Goal: Information Seeking & Learning: Learn about a topic

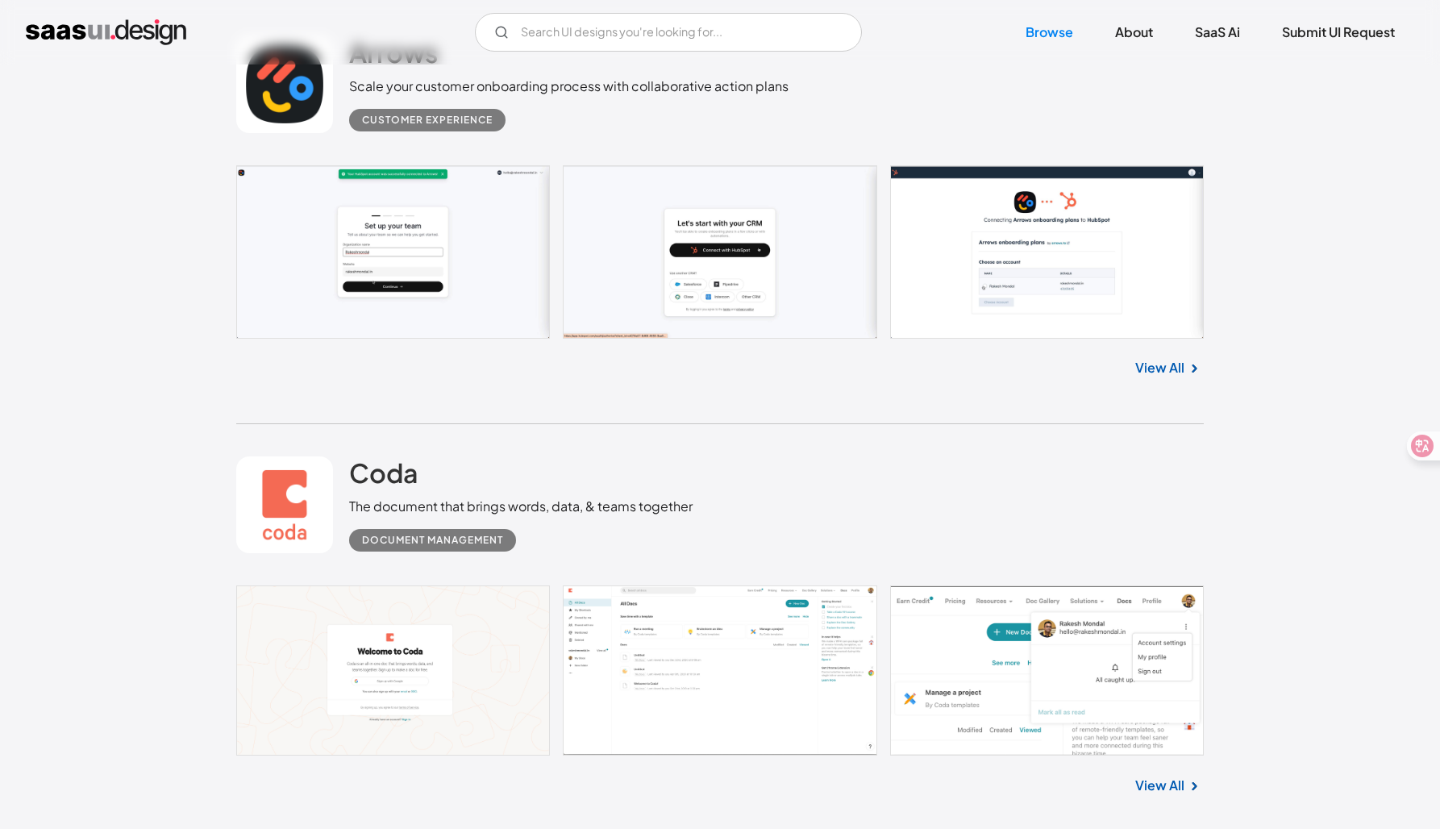
scroll to position [584, 0]
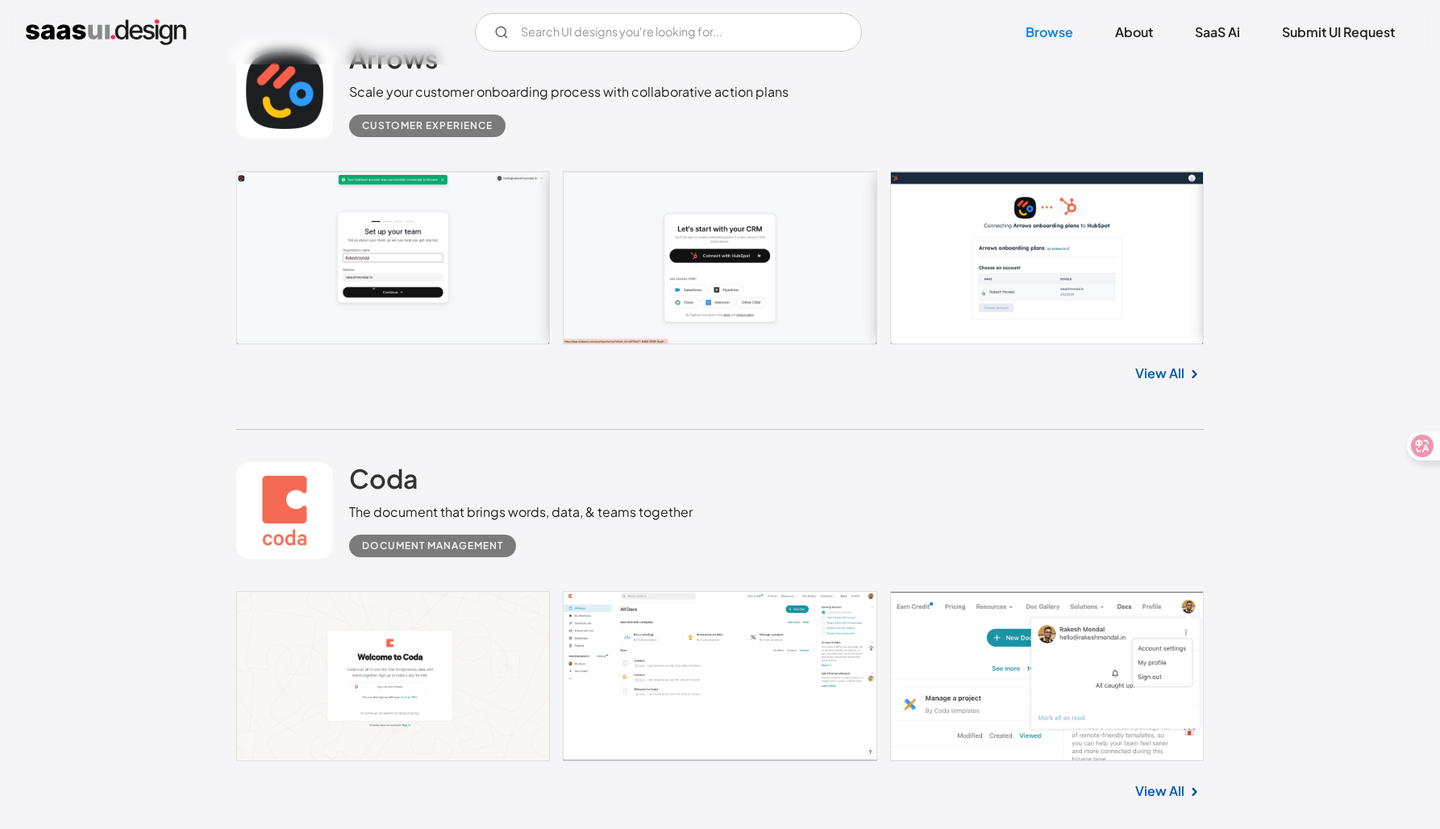
click at [430, 125] on div "Customer Experience" at bounding box center [427, 125] width 131 height 19
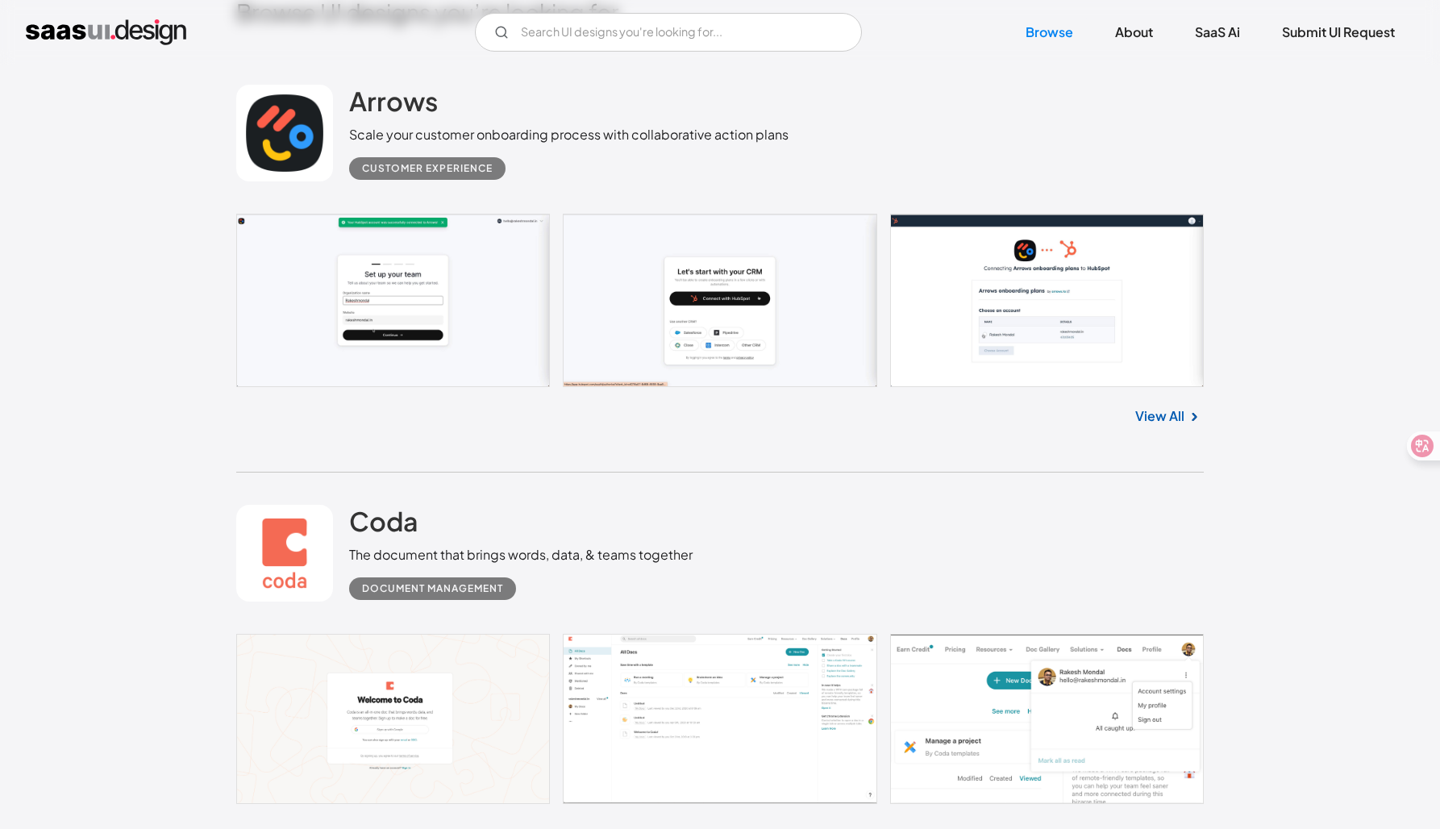
scroll to position [490, 0]
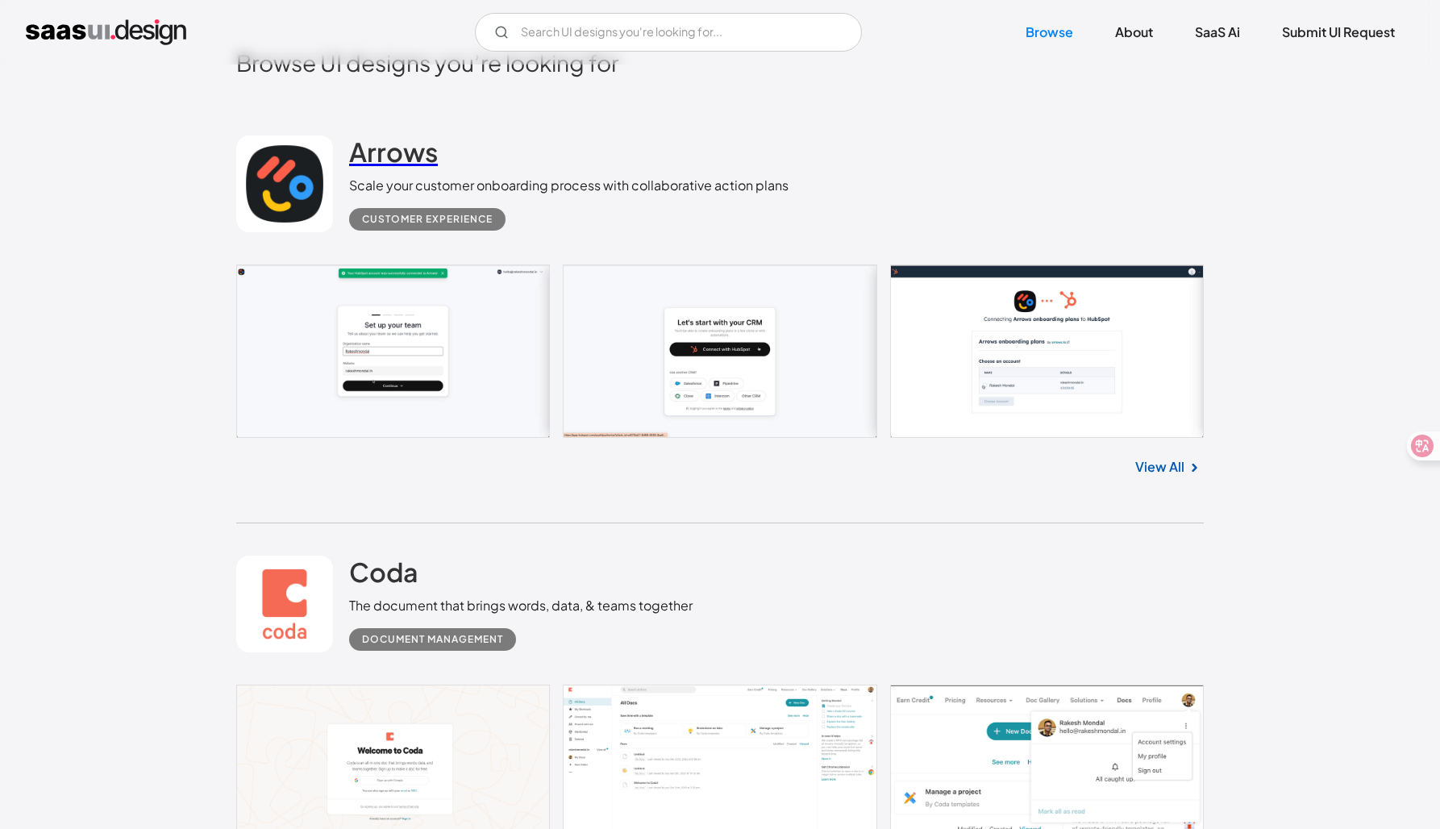
click at [412, 148] on h2 "Arrows" at bounding box center [393, 151] width 89 height 32
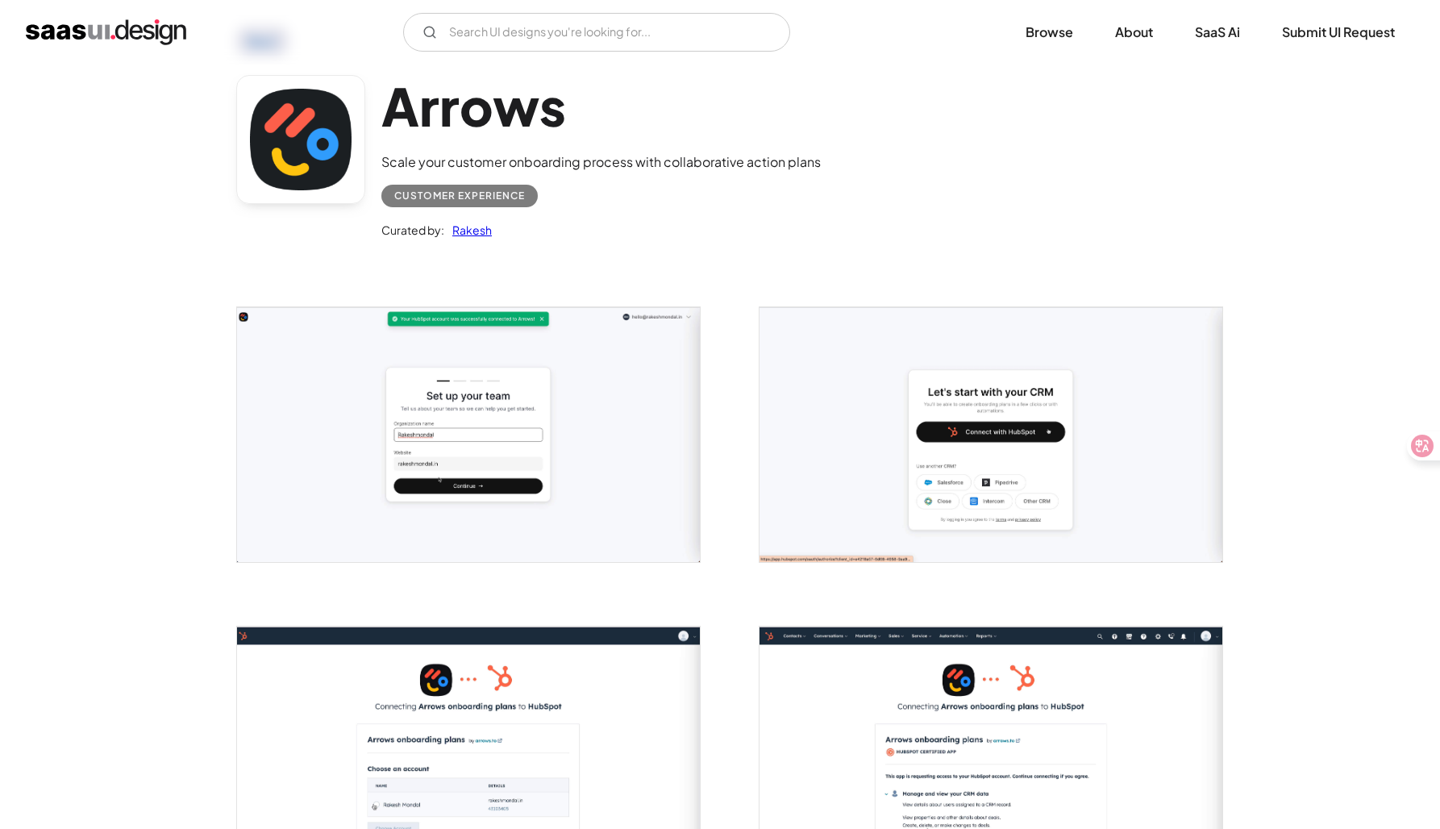
scroll to position [65, 0]
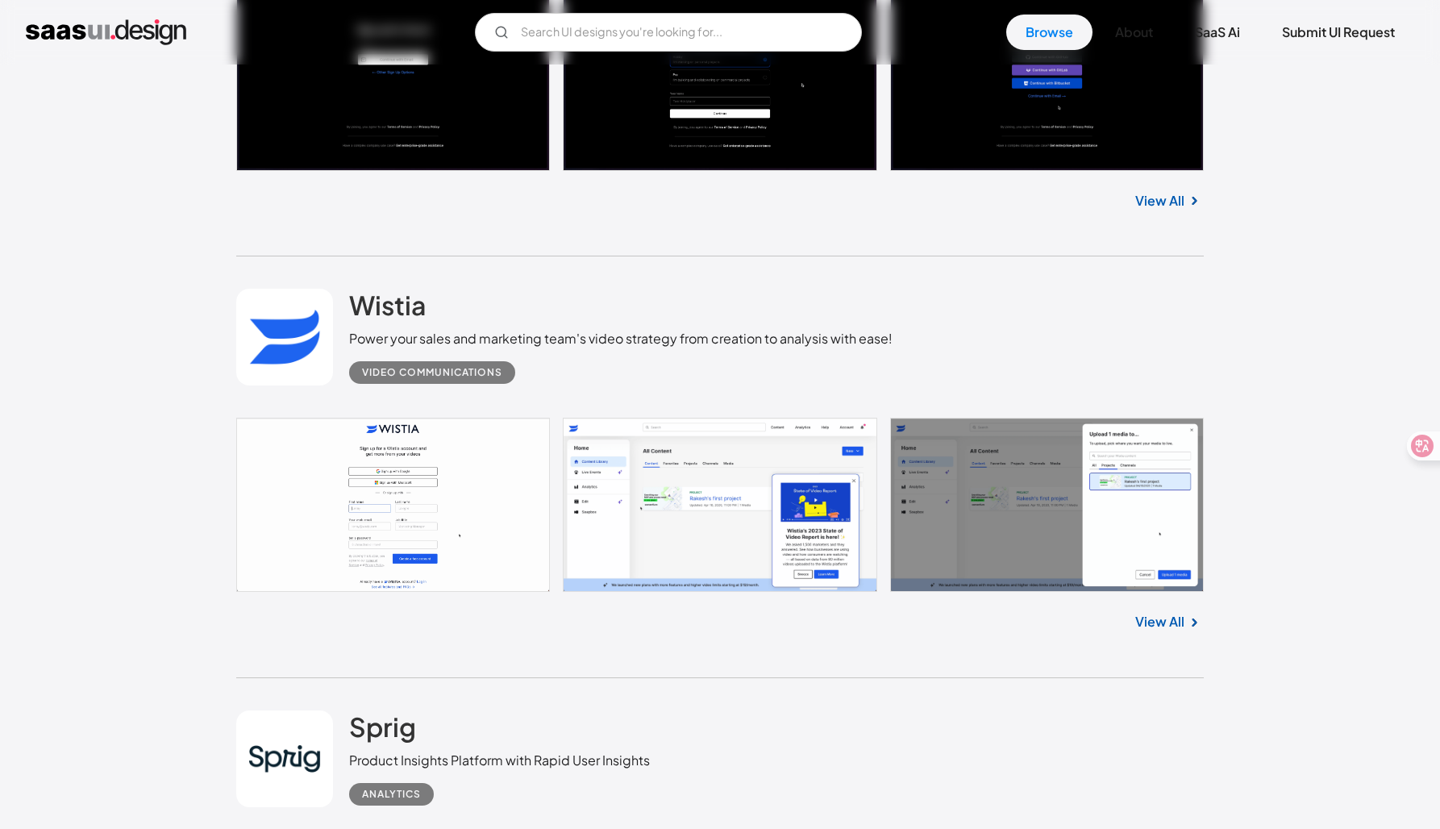
scroll to position [3252, 0]
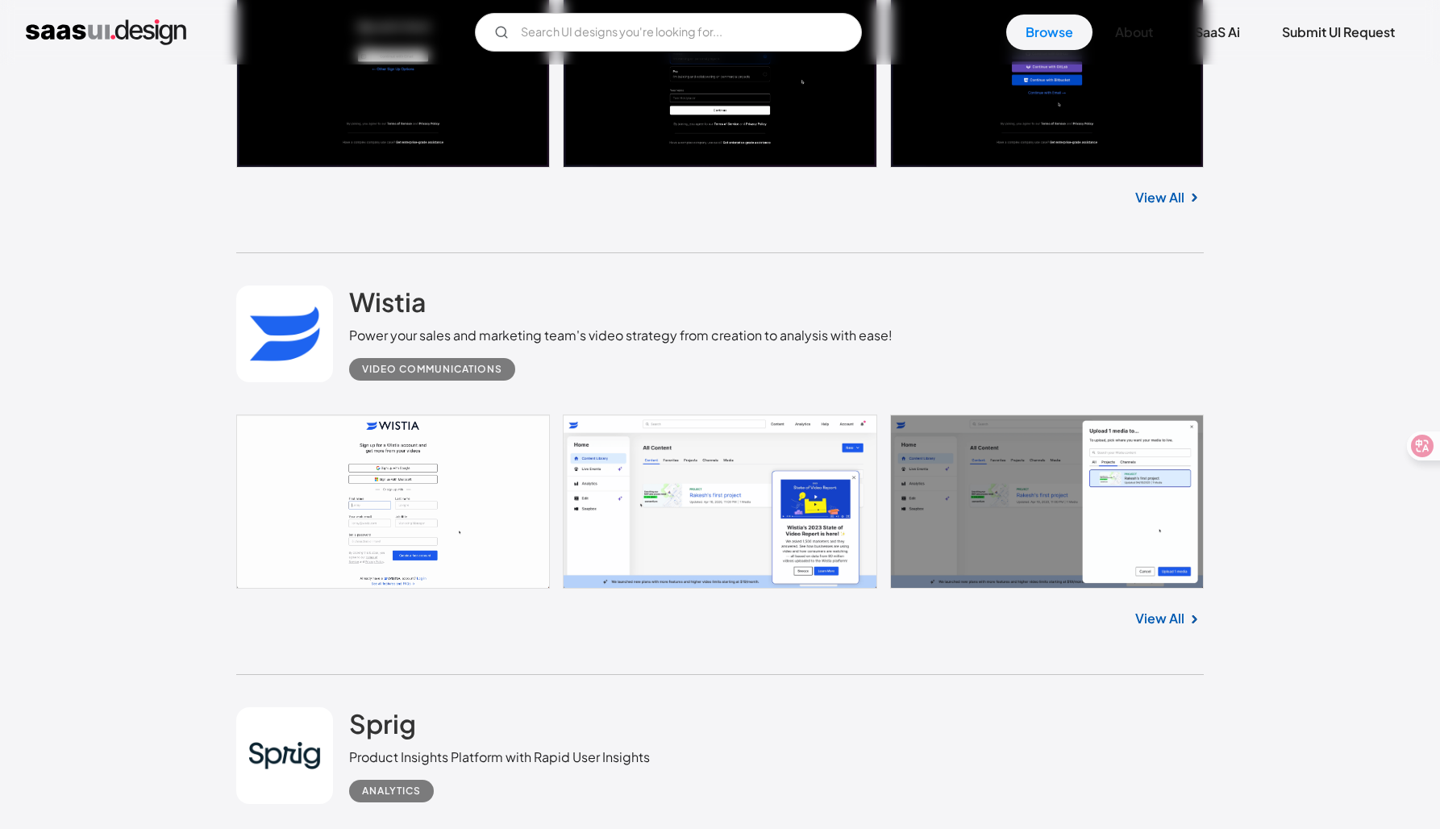
click at [455, 374] on div "Video Communications" at bounding box center [432, 369] width 140 height 19
click at [279, 353] on link at bounding box center [284, 333] width 97 height 97
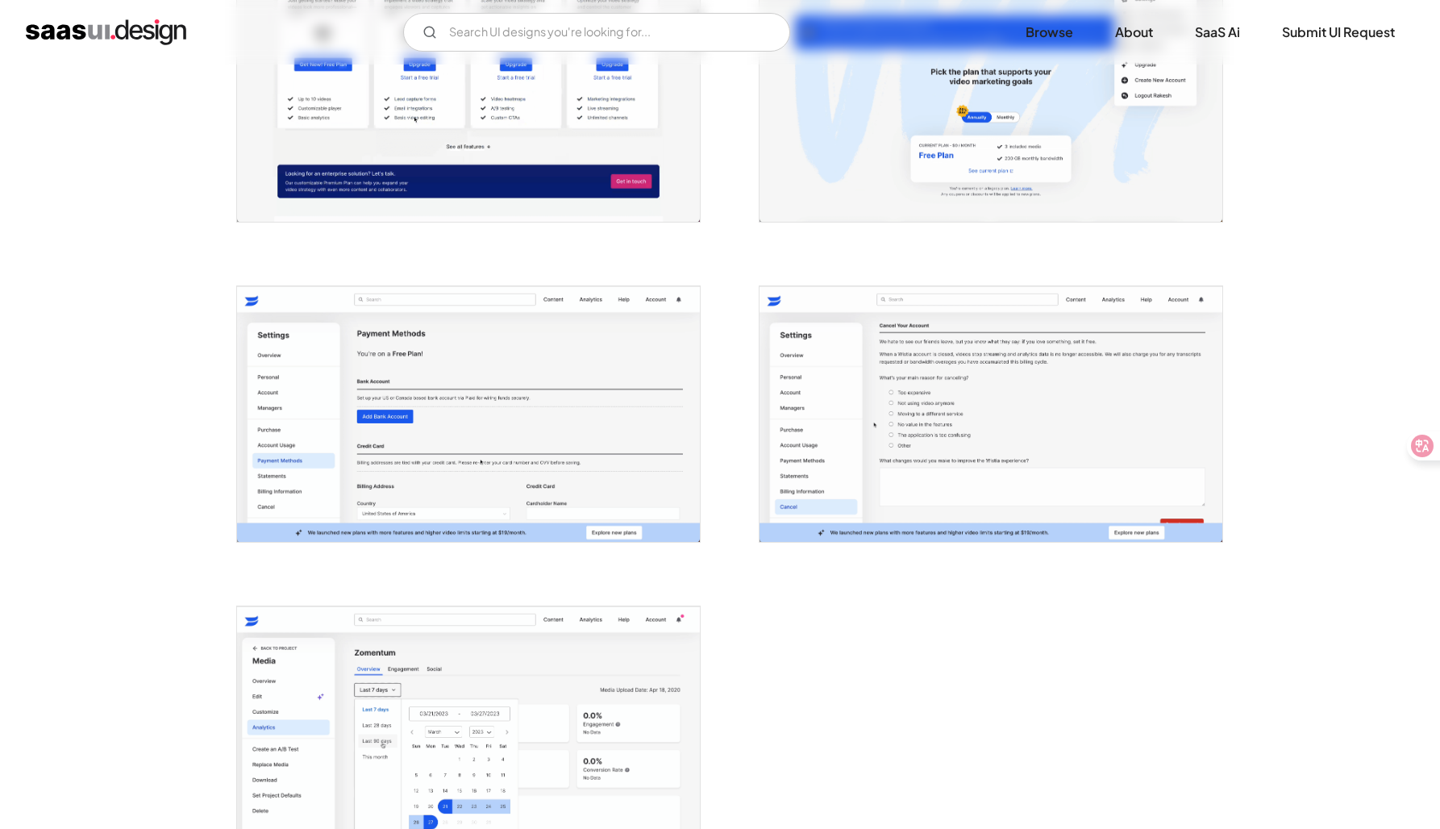
scroll to position [3300, 0]
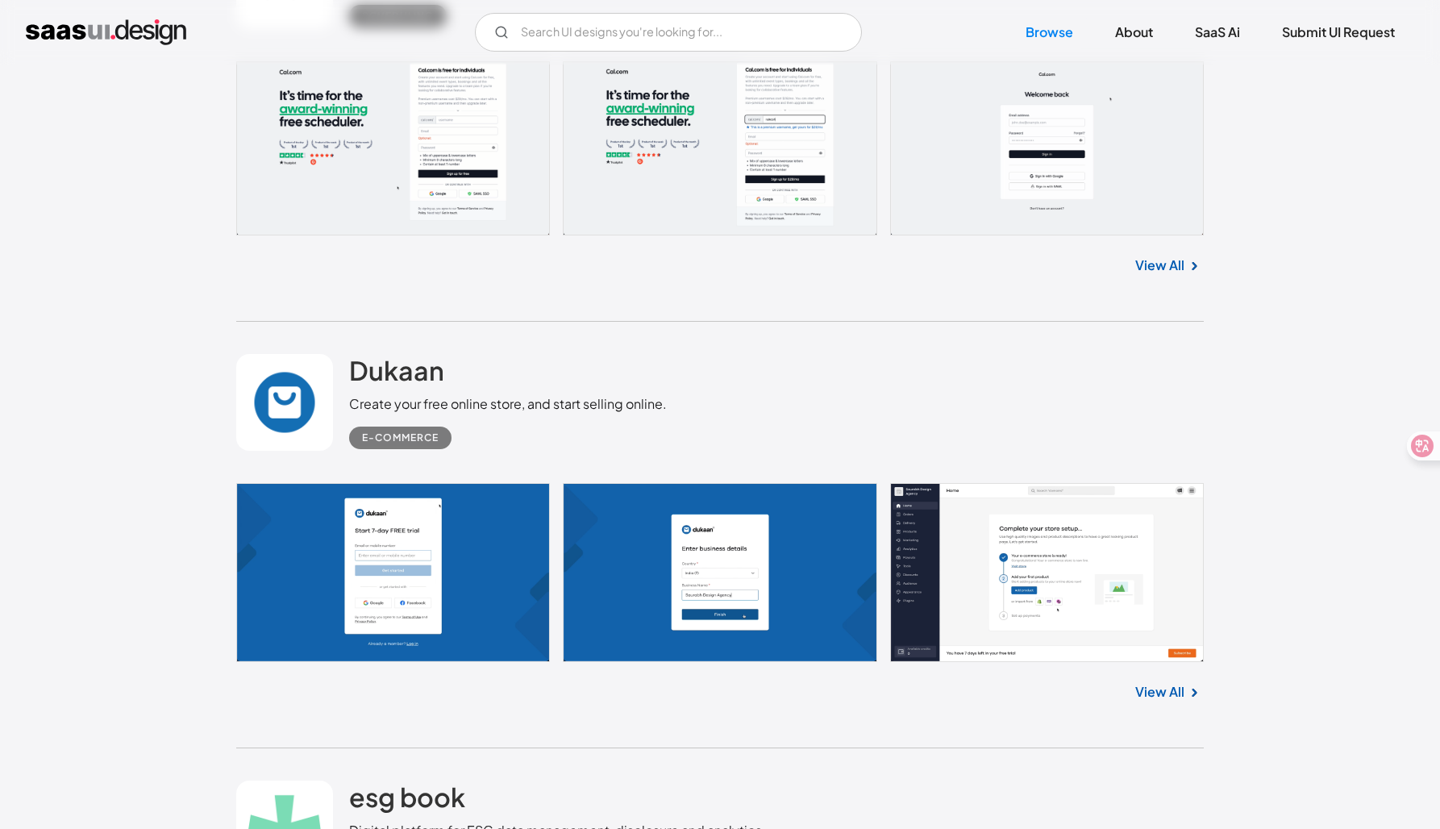
scroll to position [4515, 0]
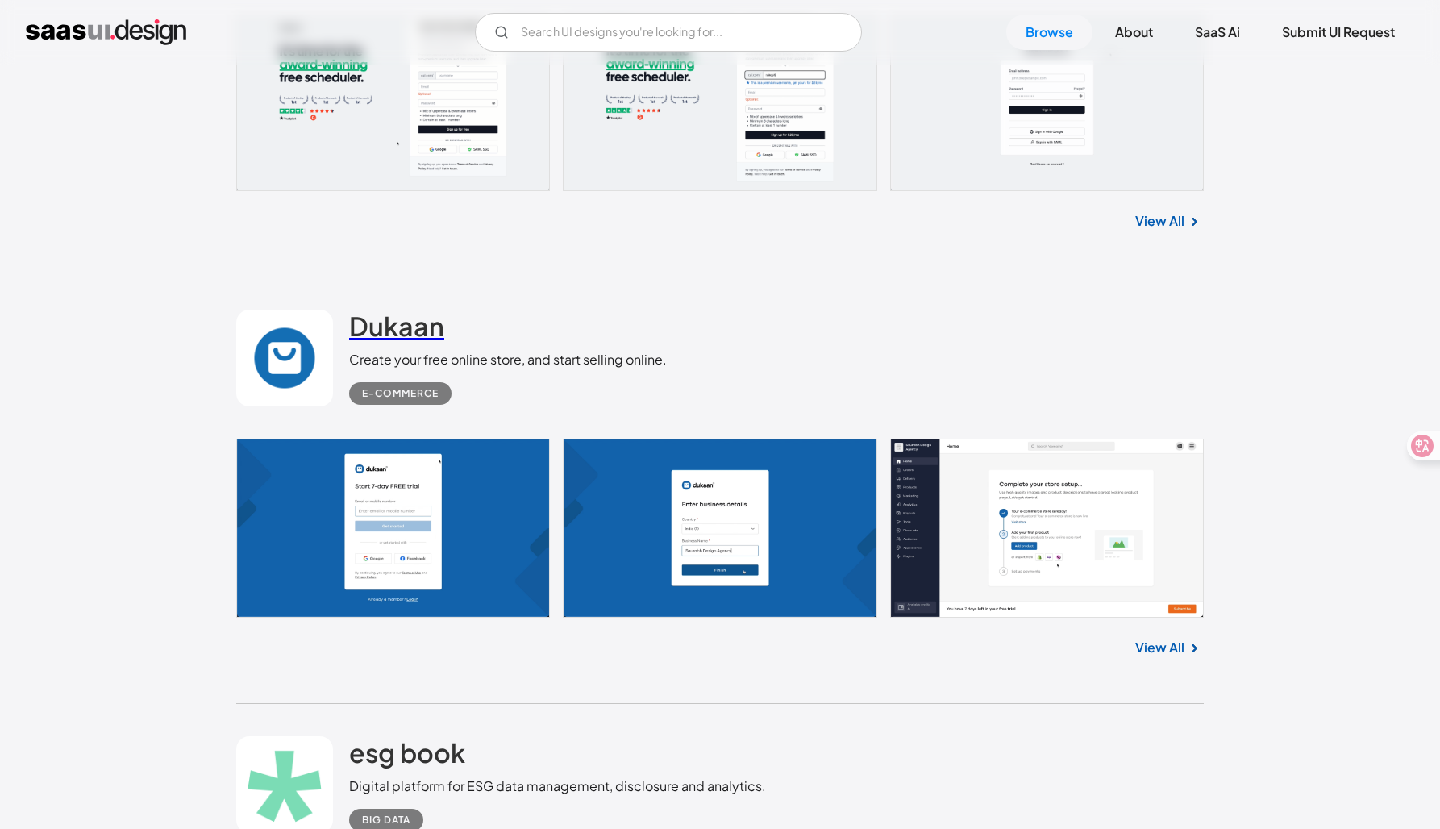
click at [423, 335] on h2 "Dukaan" at bounding box center [396, 326] width 95 height 32
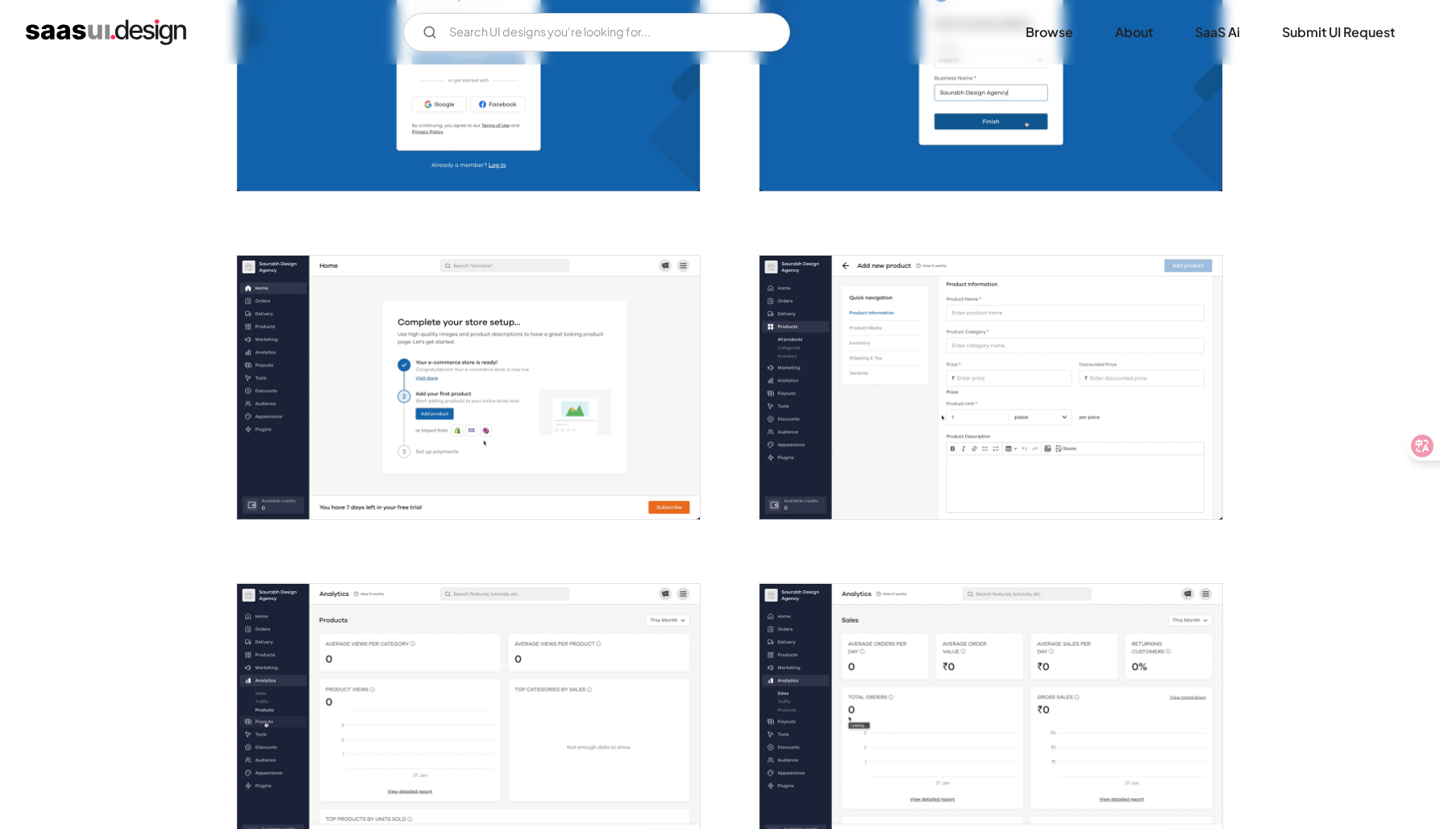
scroll to position [460, 0]
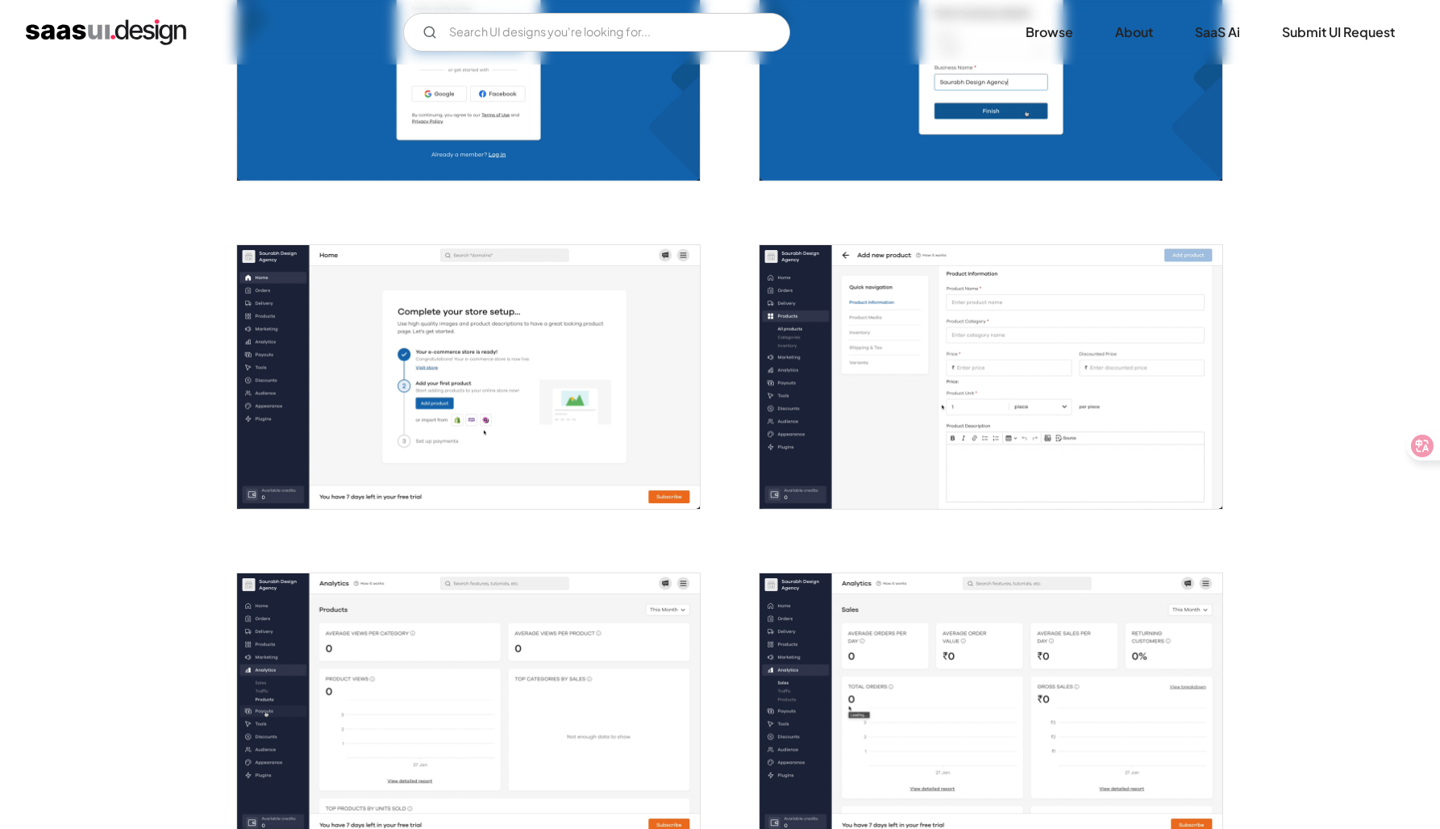
click at [543, 328] on img "open lightbox" at bounding box center [468, 377] width 463 height 264
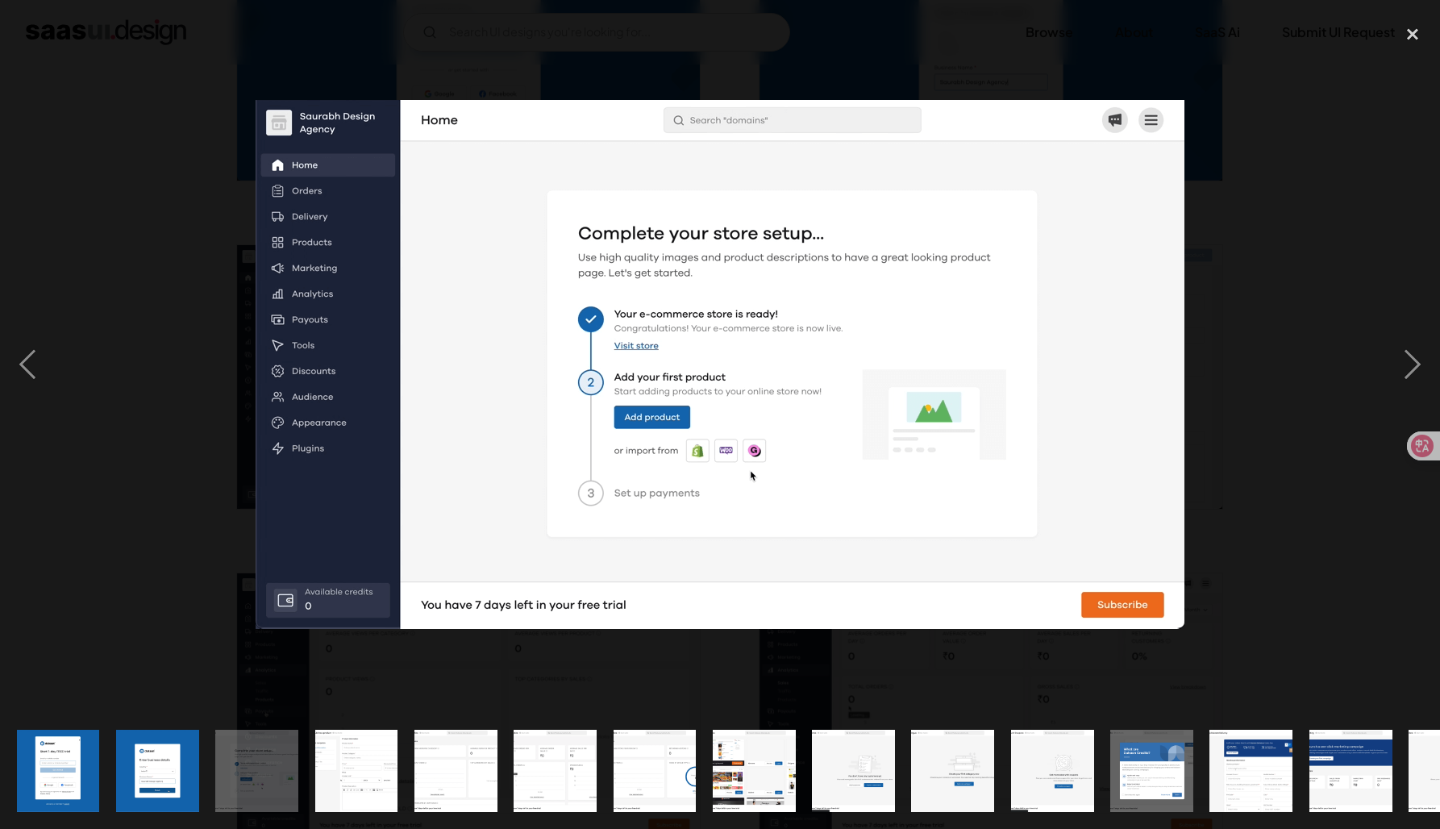
click at [173, 328] on div at bounding box center [720, 365] width 1440 height 697
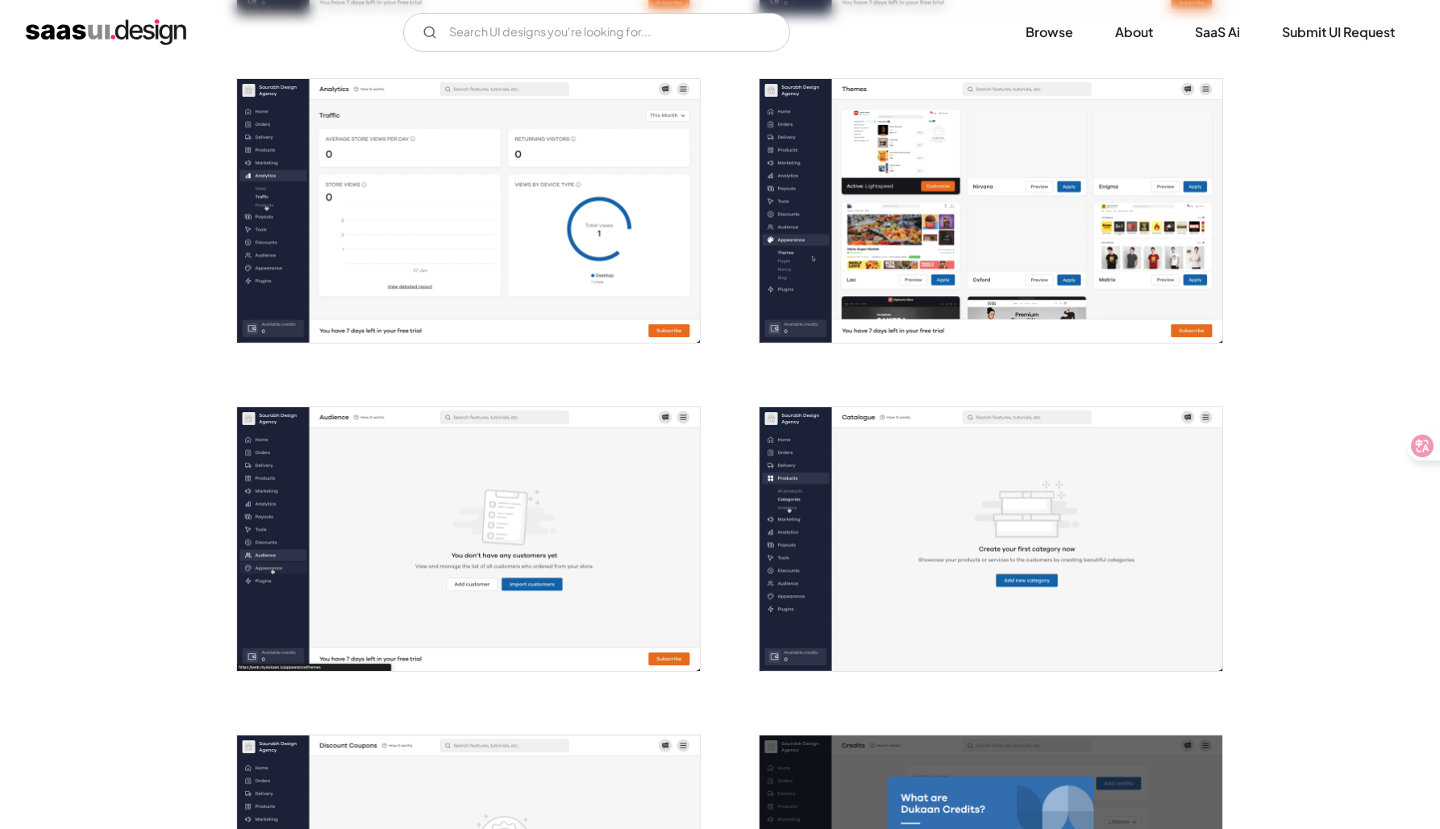
scroll to position [1285, 0]
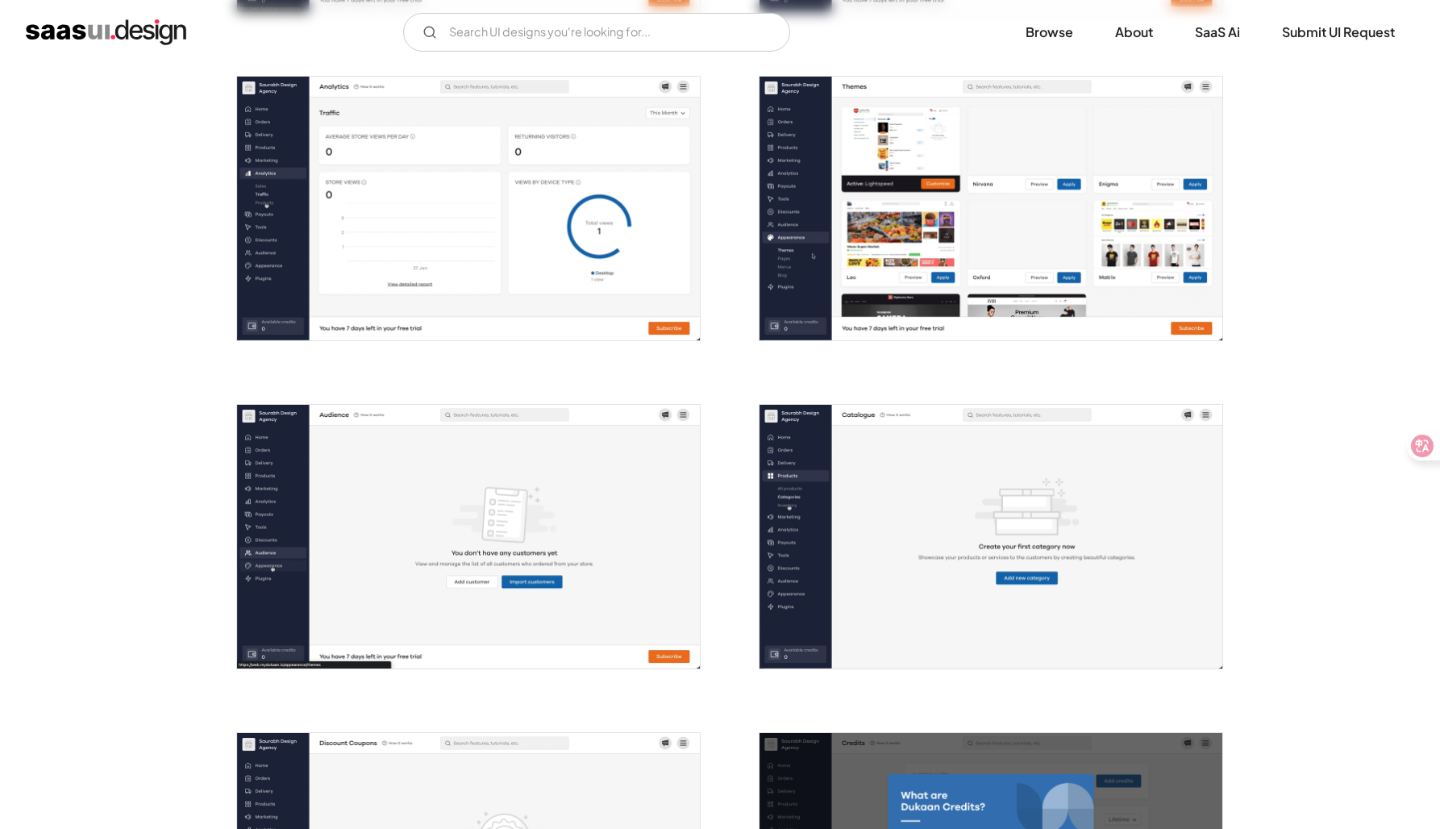
click at [533, 544] on img "open lightbox" at bounding box center [468, 537] width 463 height 264
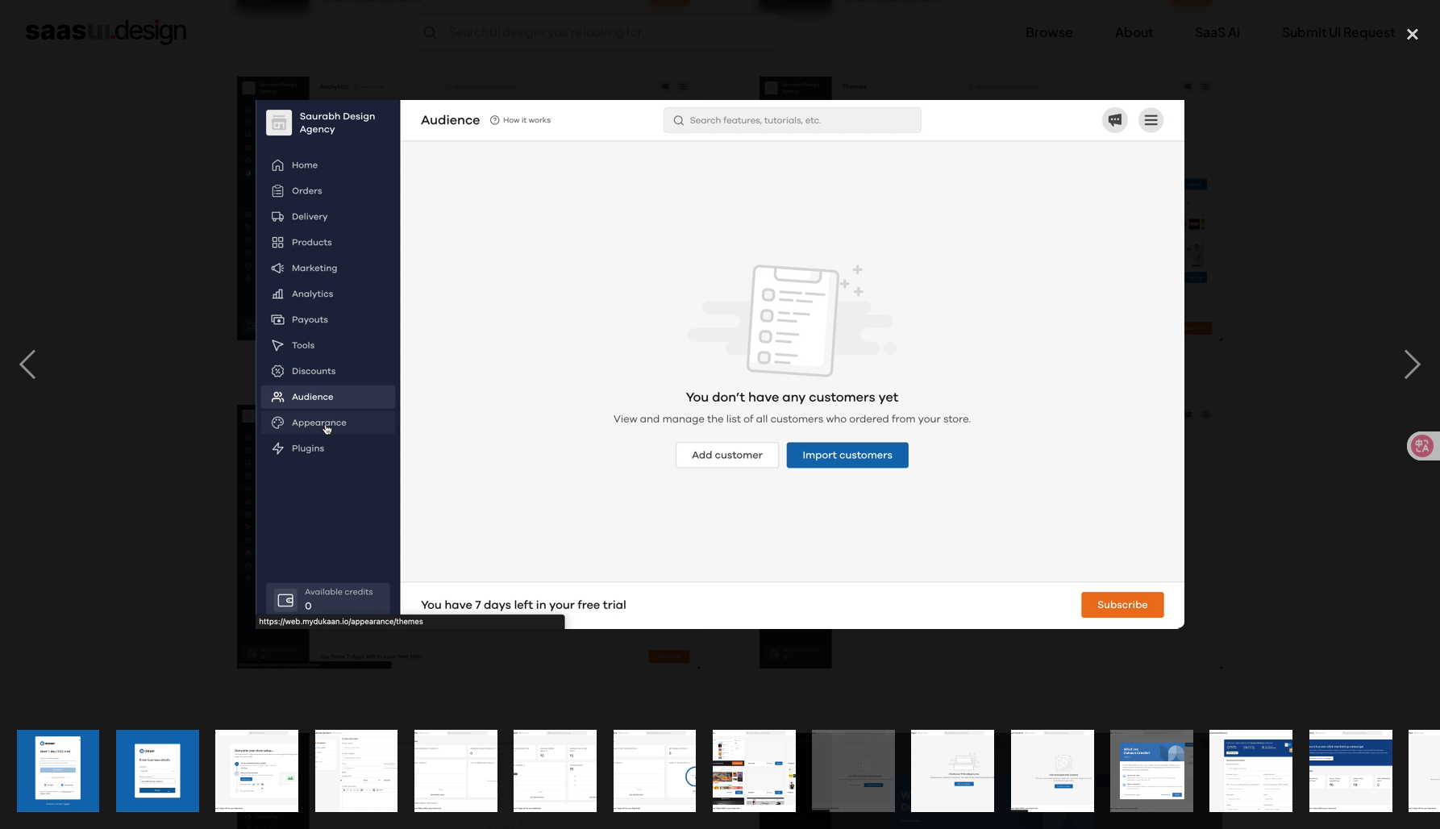
click at [158, 428] on div at bounding box center [720, 365] width 1440 height 697
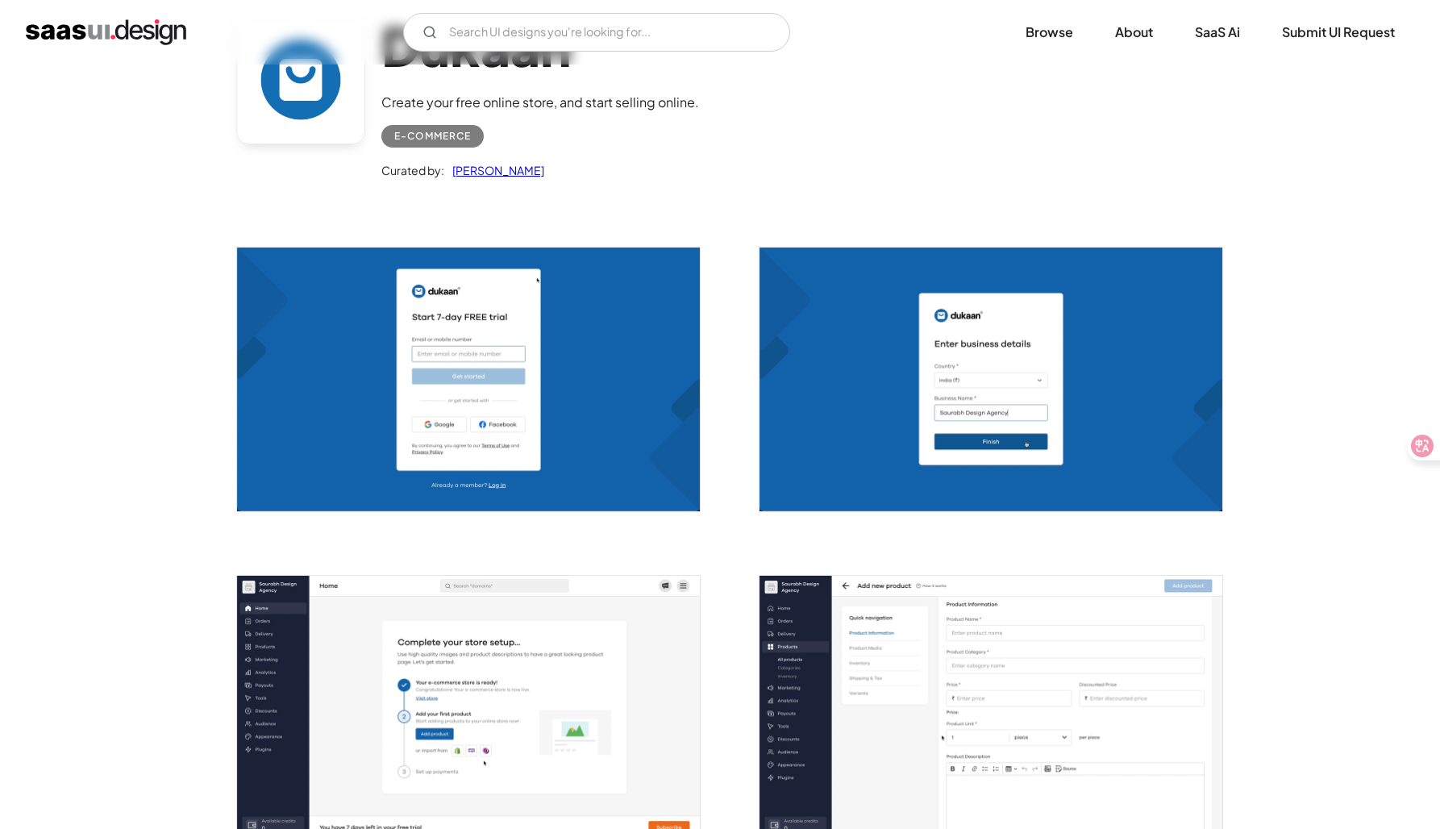
scroll to position [0, 0]
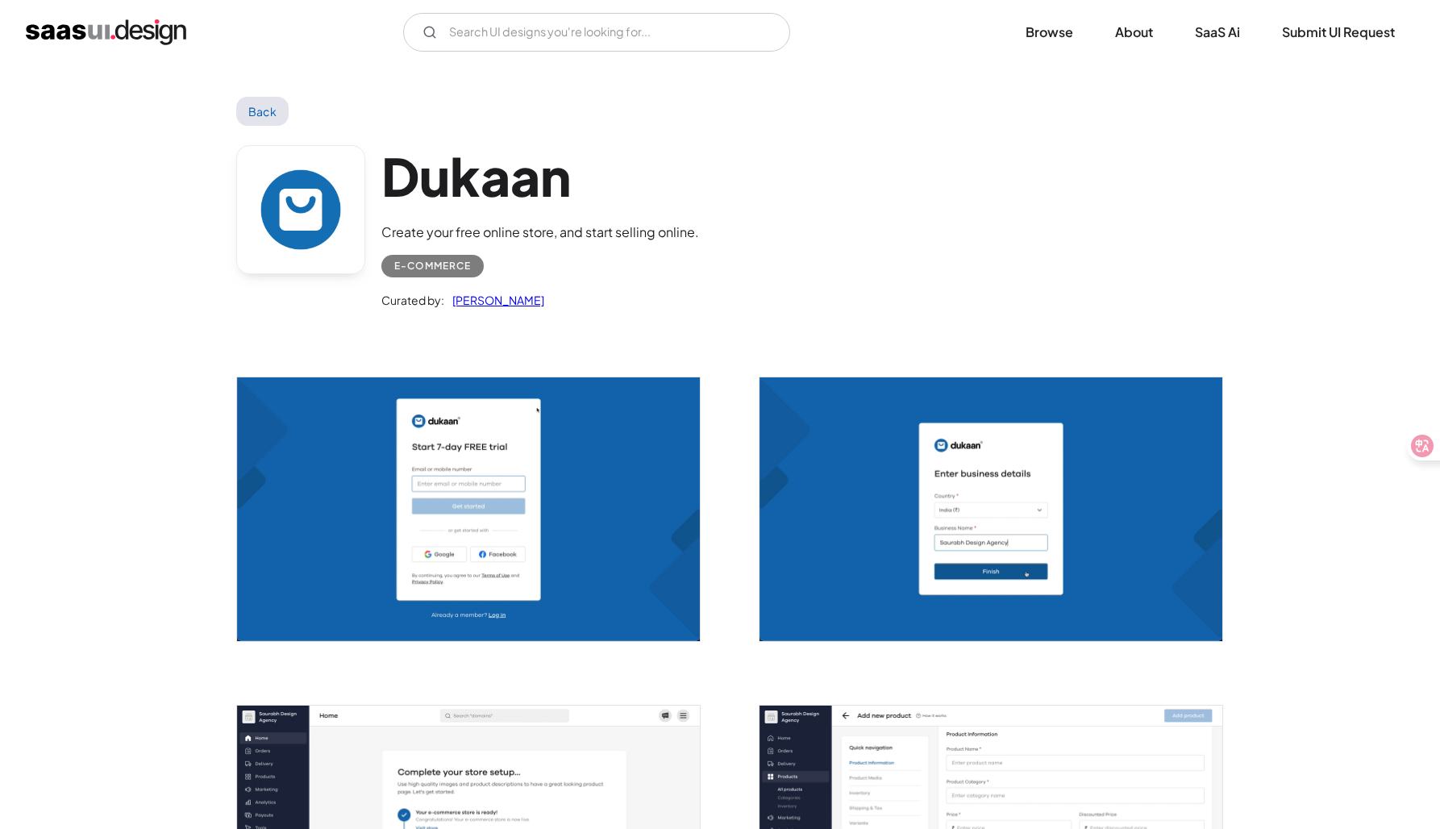
click at [521, 300] on link "[PERSON_NAME]" at bounding box center [494, 299] width 100 height 19
click at [285, 210] on link at bounding box center [300, 209] width 129 height 129
click at [258, 113] on link "Back" at bounding box center [262, 111] width 52 height 29
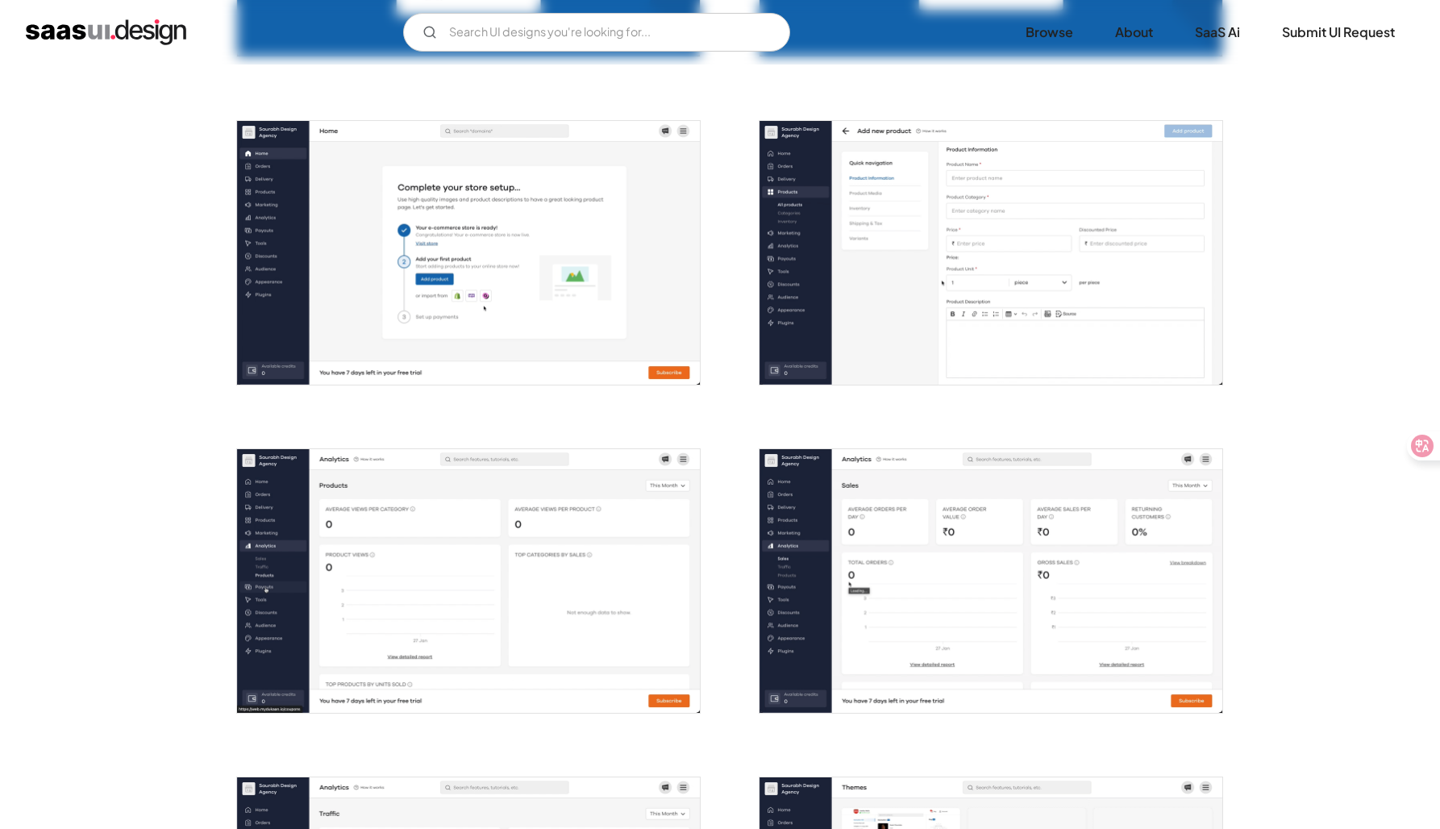
scroll to position [594, 0]
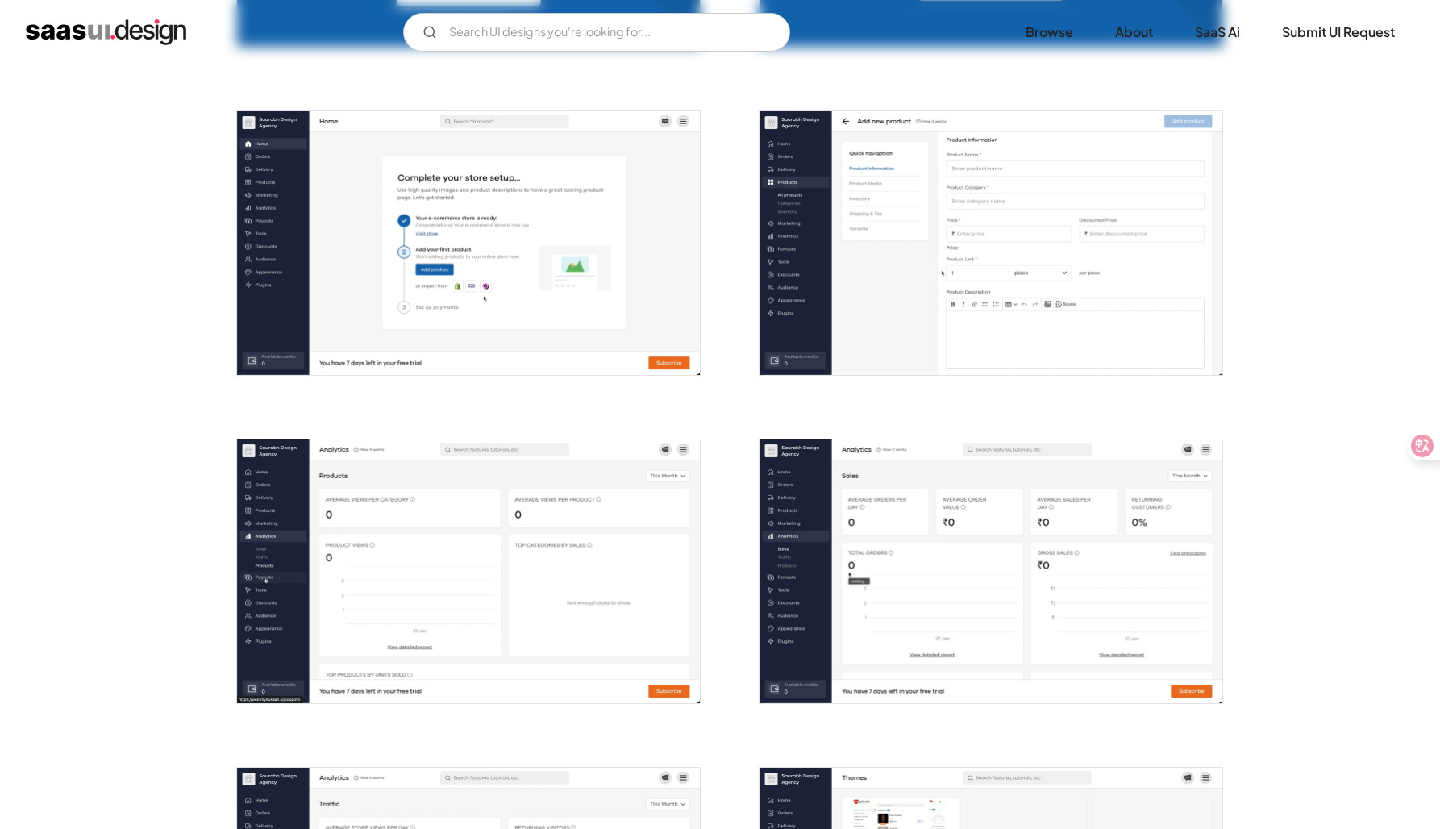
click at [465, 347] on img "open lightbox" at bounding box center [468, 243] width 463 height 264
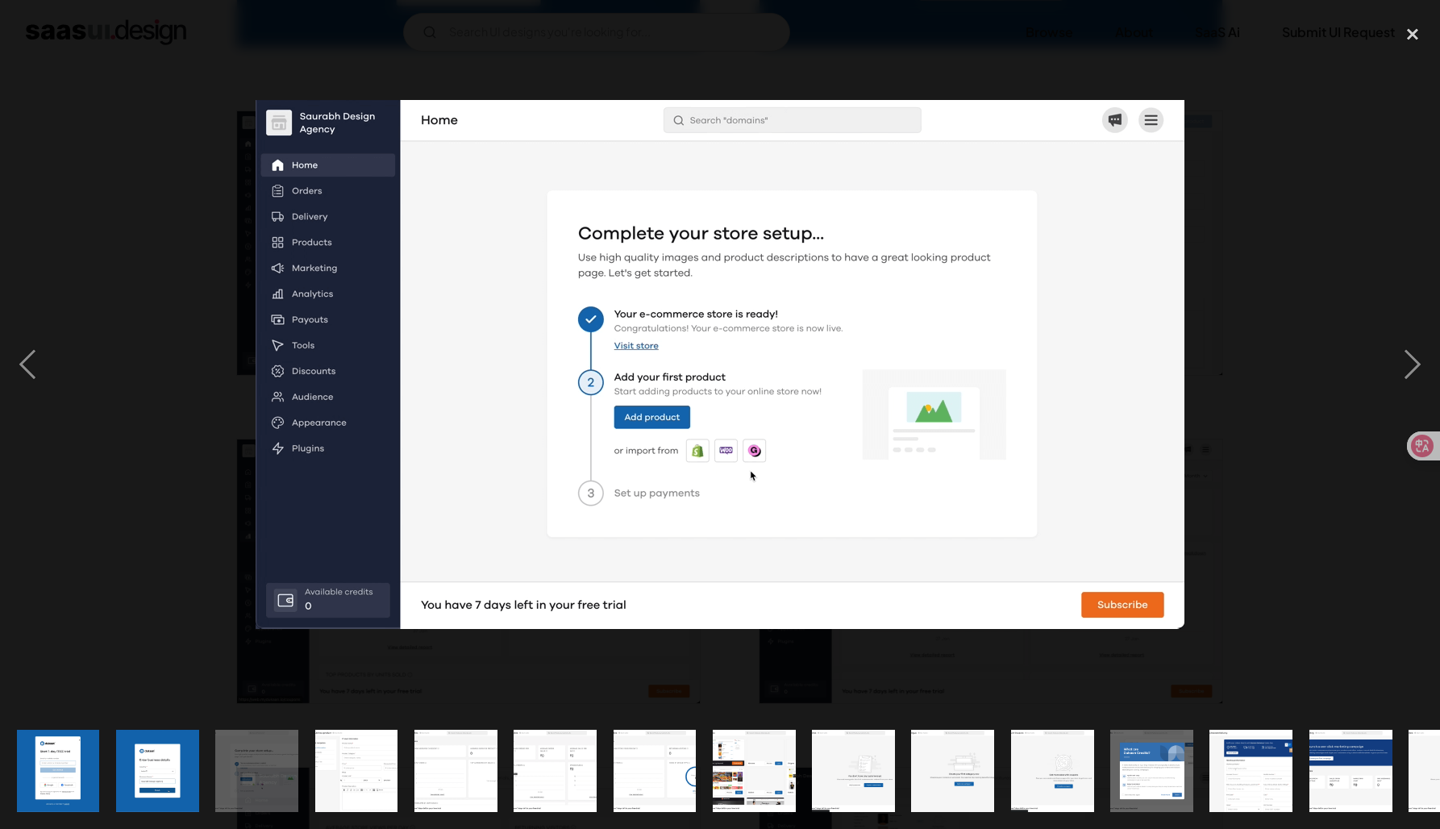
click at [165, 352] on div at bounding box center [720, 365] width 1440 height 697
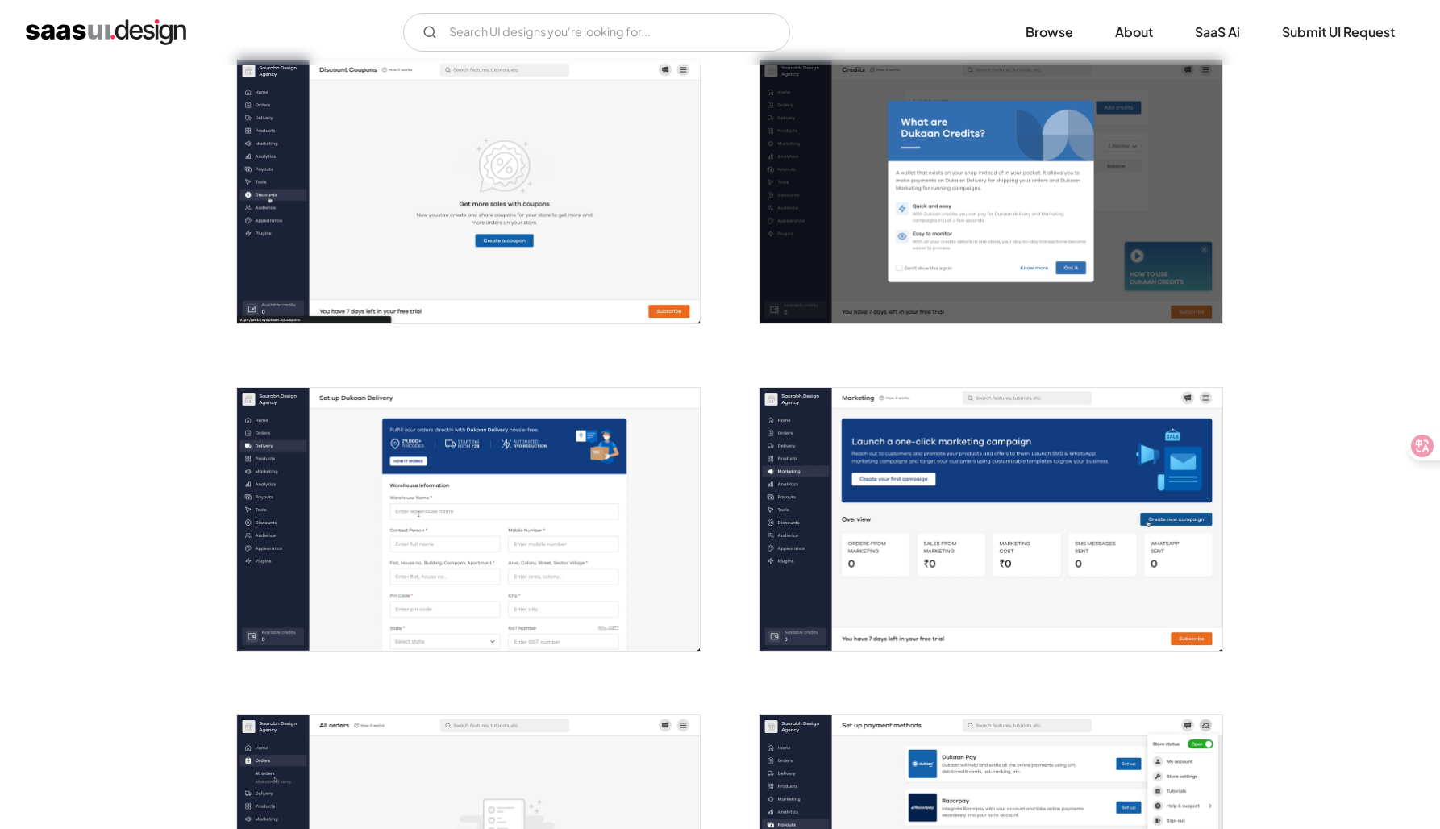
scroll to position [1981, 0]
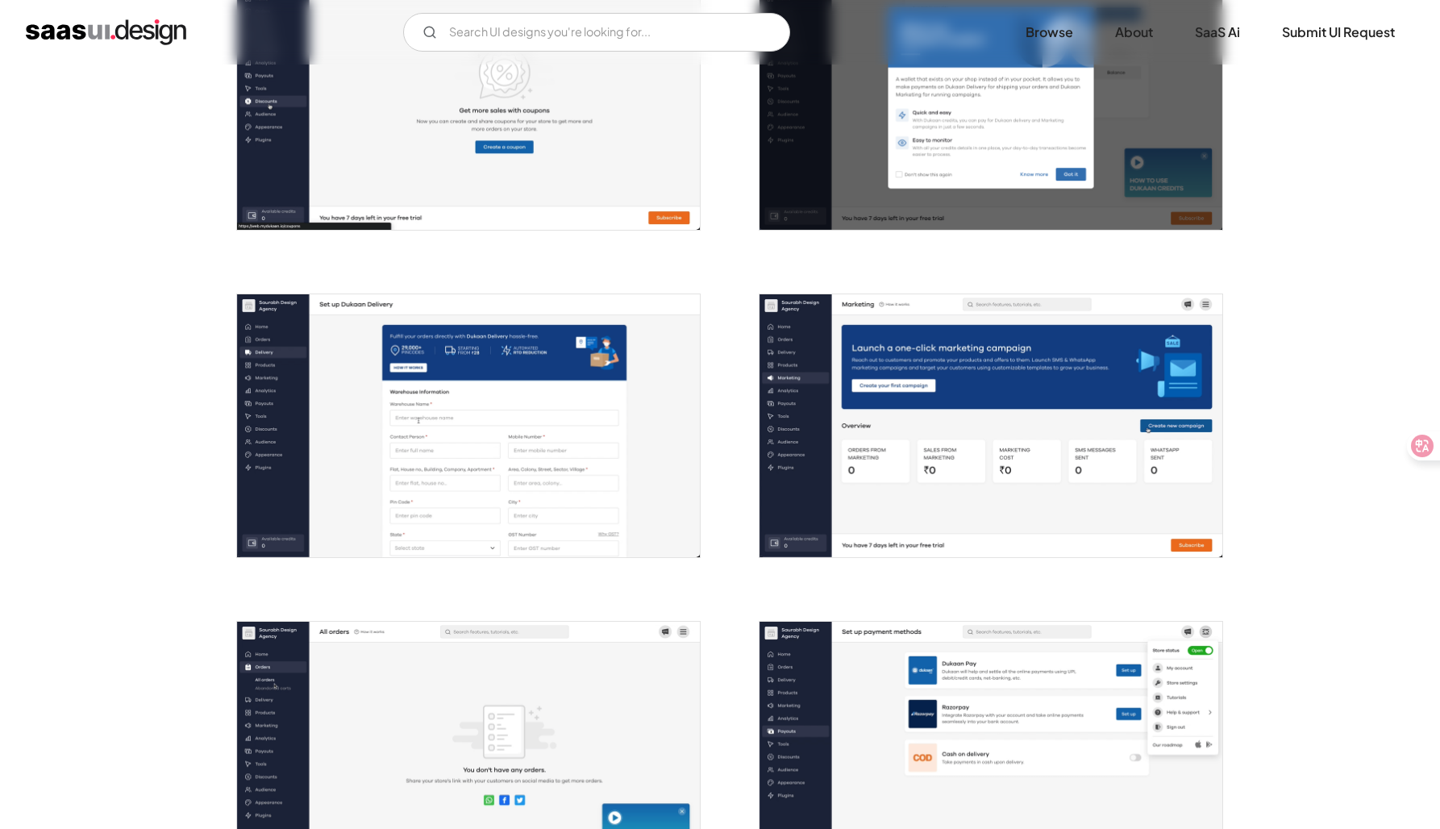
scroll to position [2059, 0]
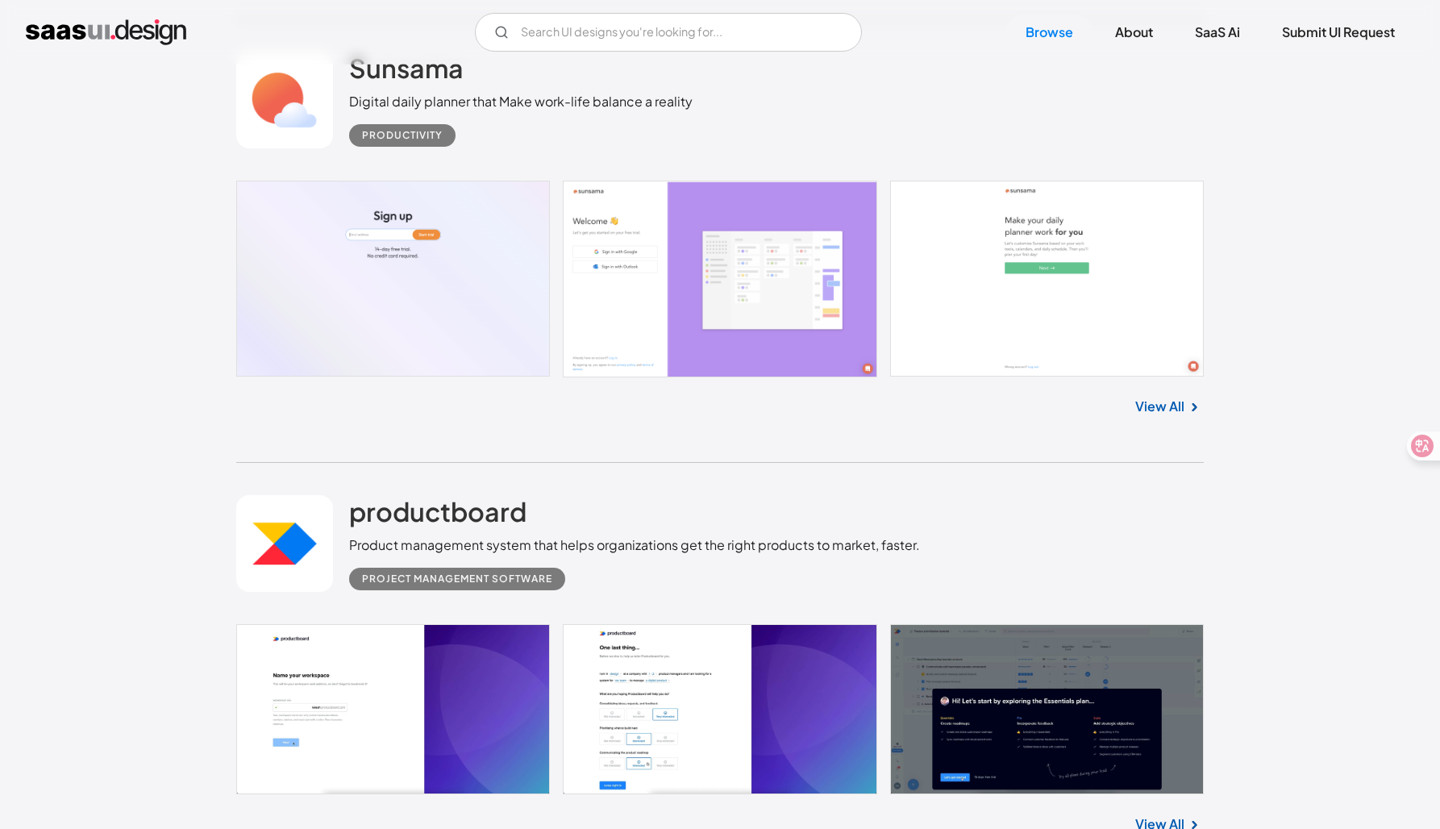
scroll to position [8238, 0]
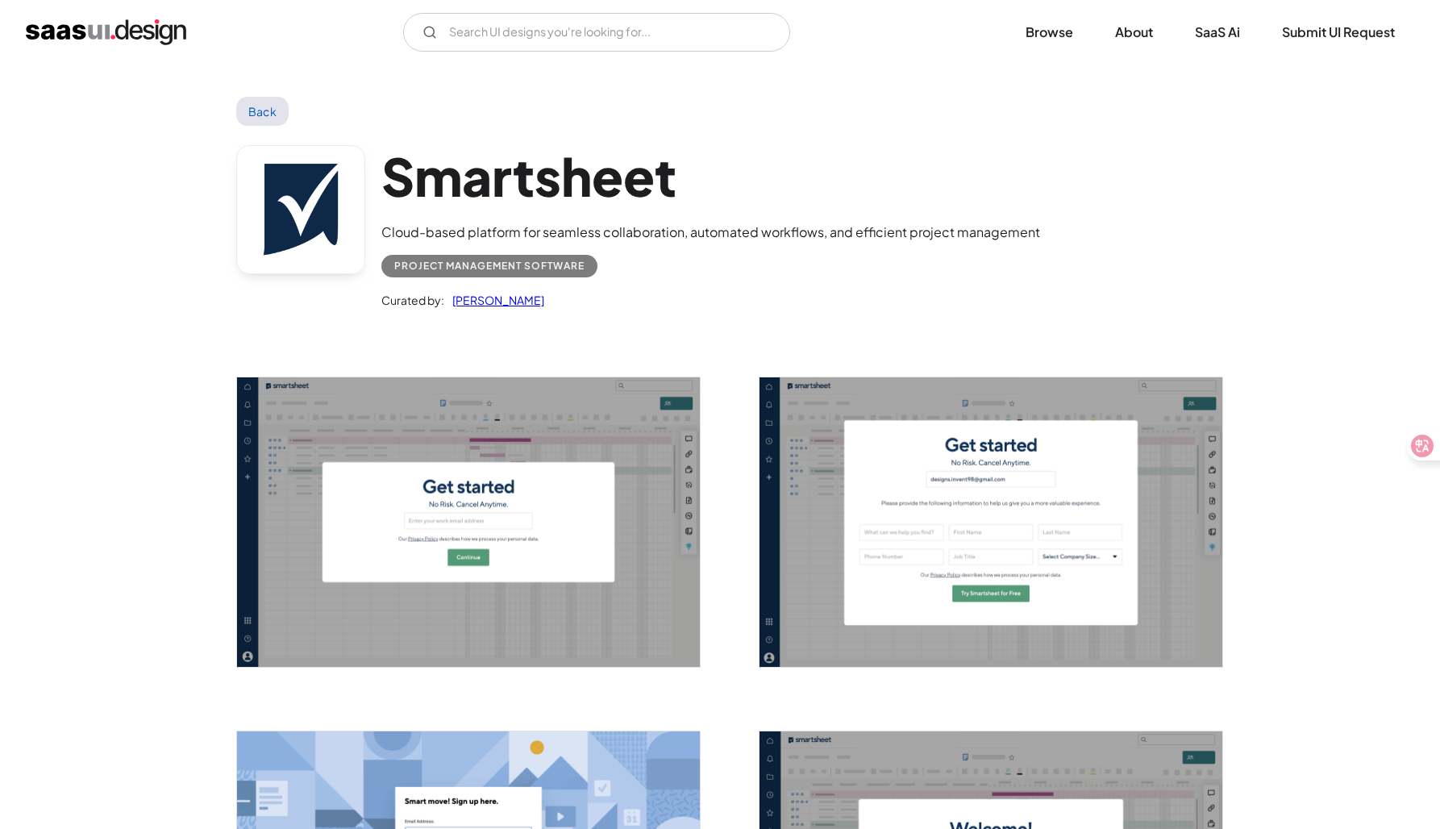
click at [473, 397] on img "open lightbox" at bounding box center [468, 522] width 463 height 290
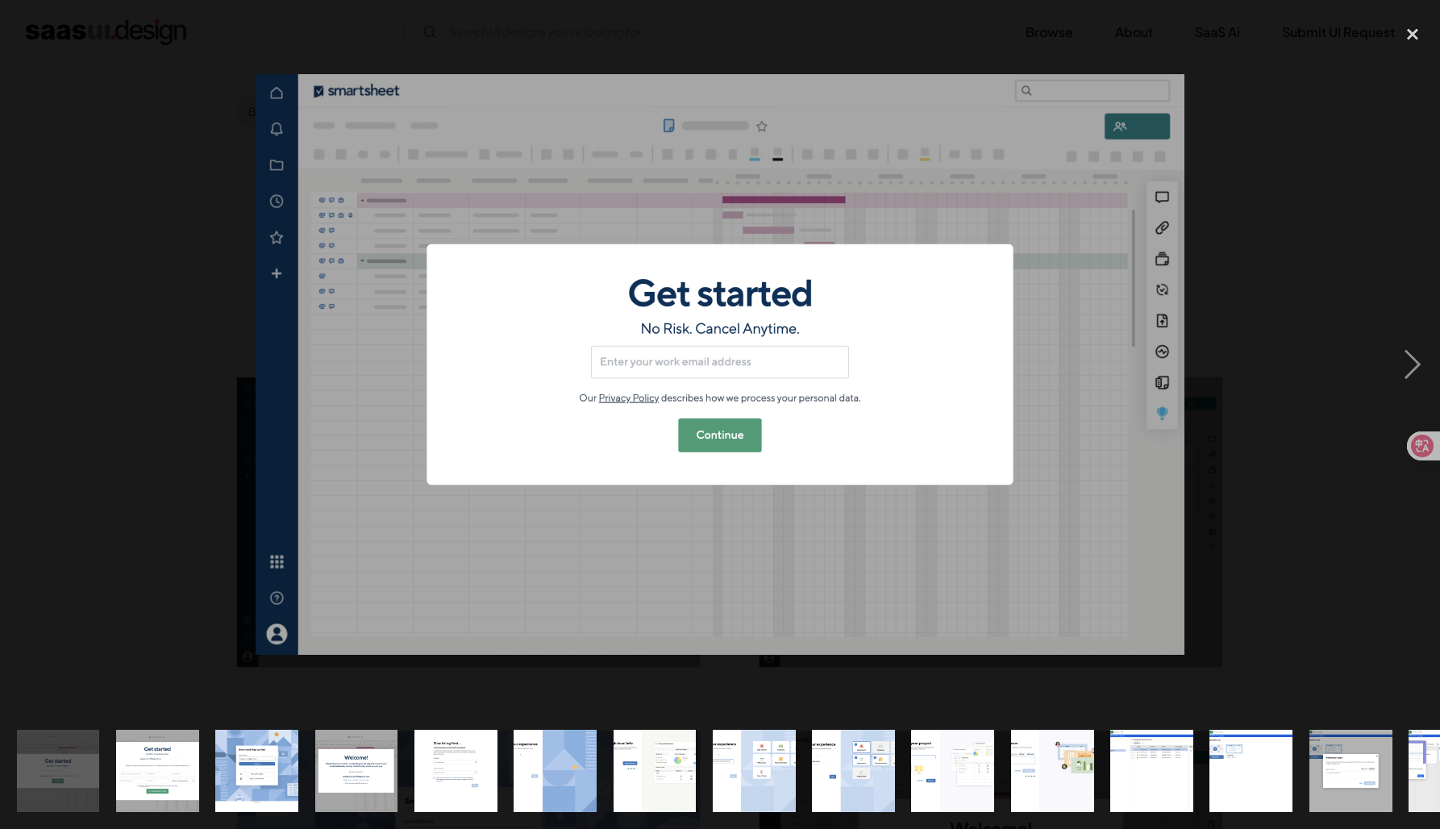
click at [108, 343] on div at bounding box center [720, 365] width 1440 height 697
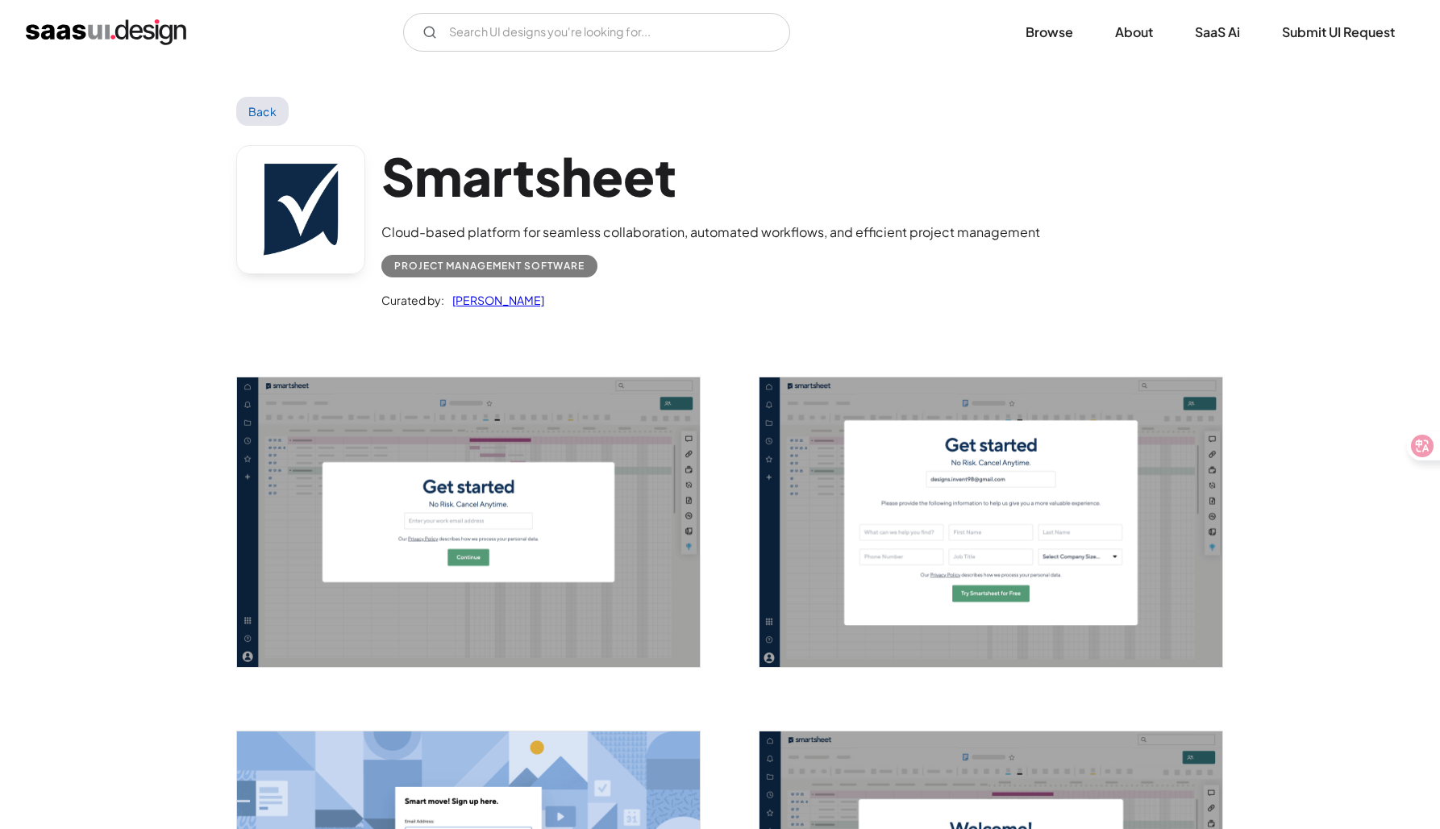
click at [519, 303] on link "Saurabh Sharma" at bounding box center [494, 299] width 100 height 19
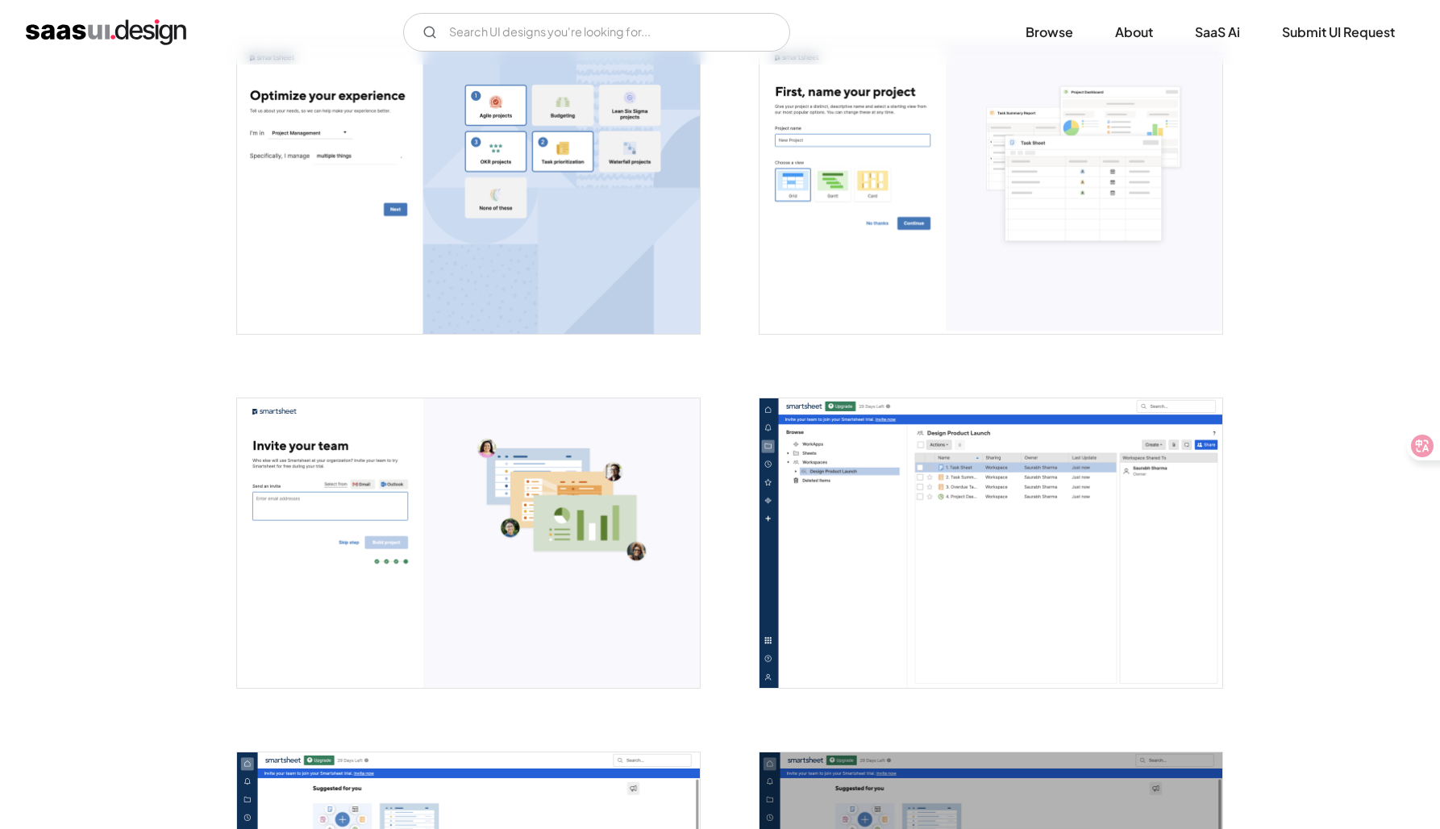
scroll to position [1750, 0]
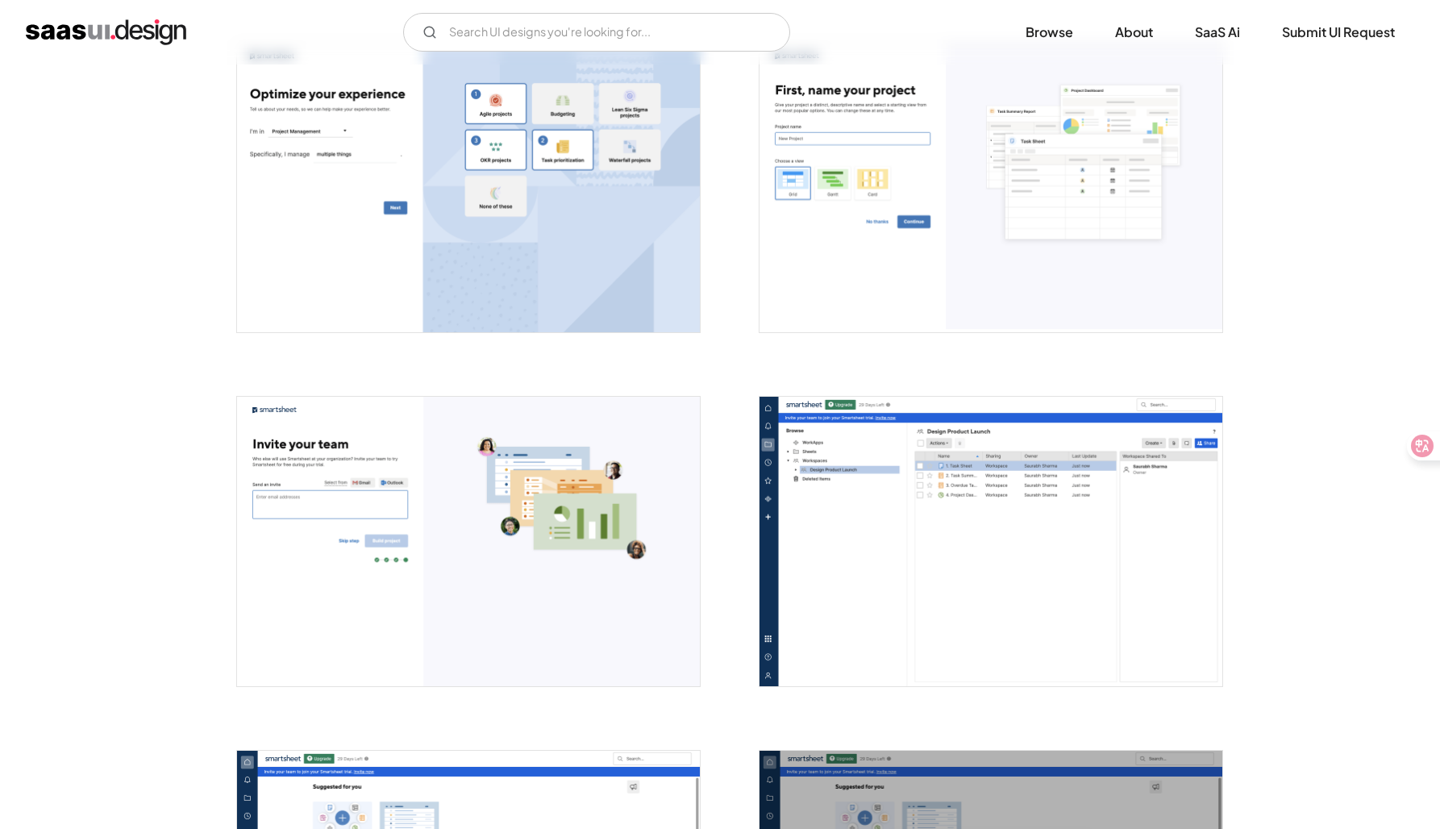
click at [898, 481] on img "open lightbox" at bounding box center [991, 542] width 463 height 290
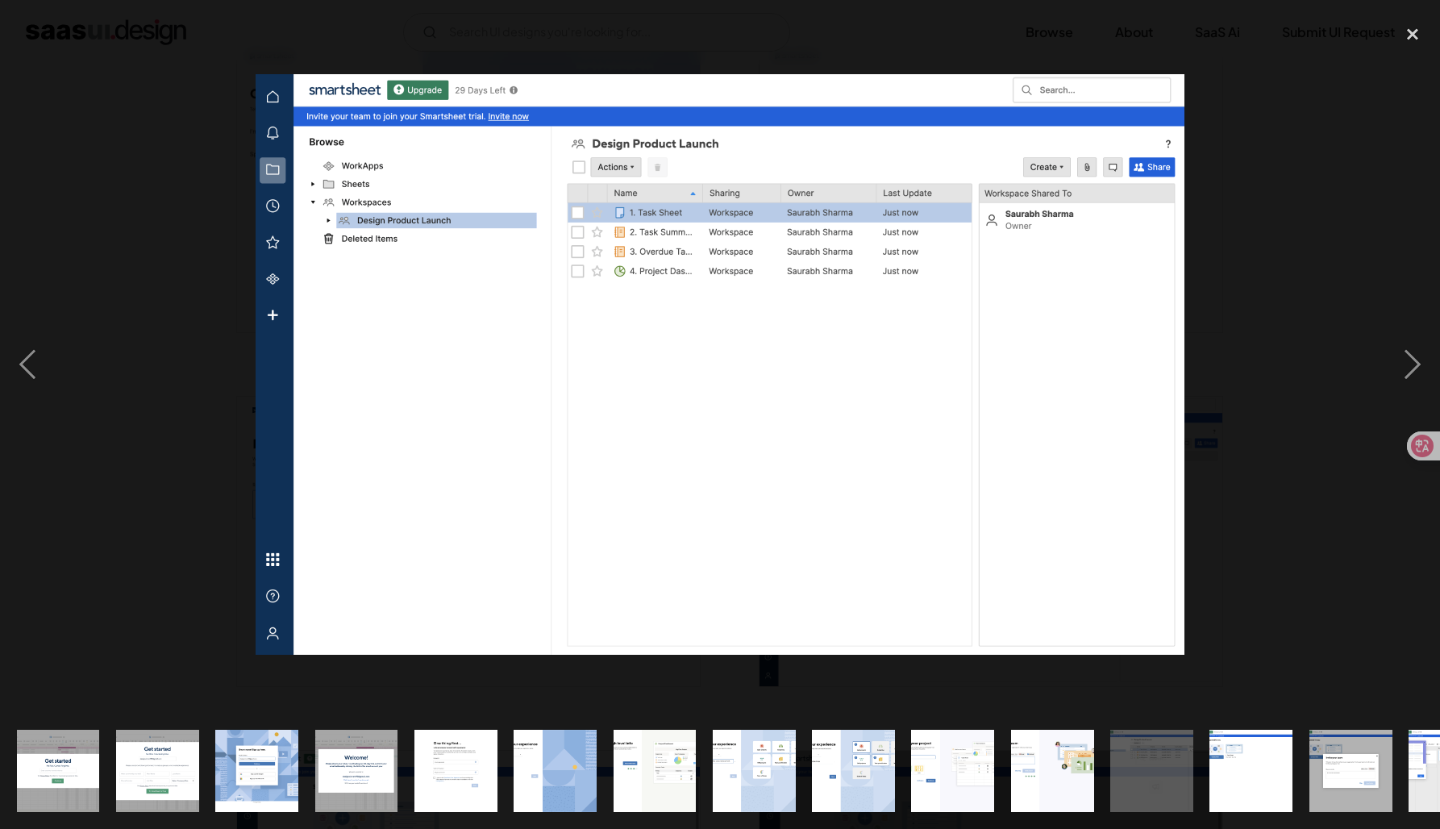
click at [185, 458] on div at bounding box center [720, 365] width 1440 height 697
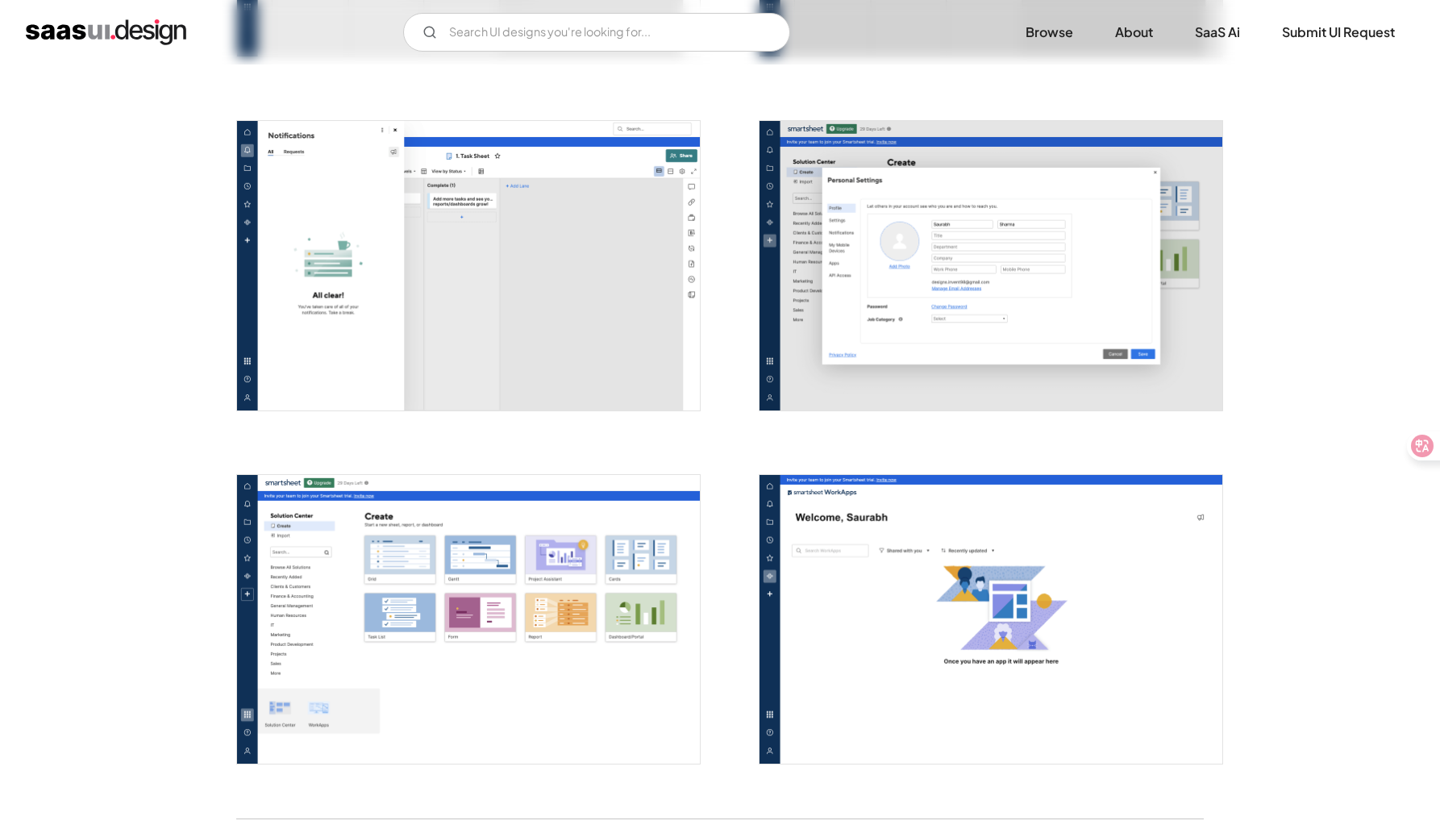
scroll to position [3806, 0]
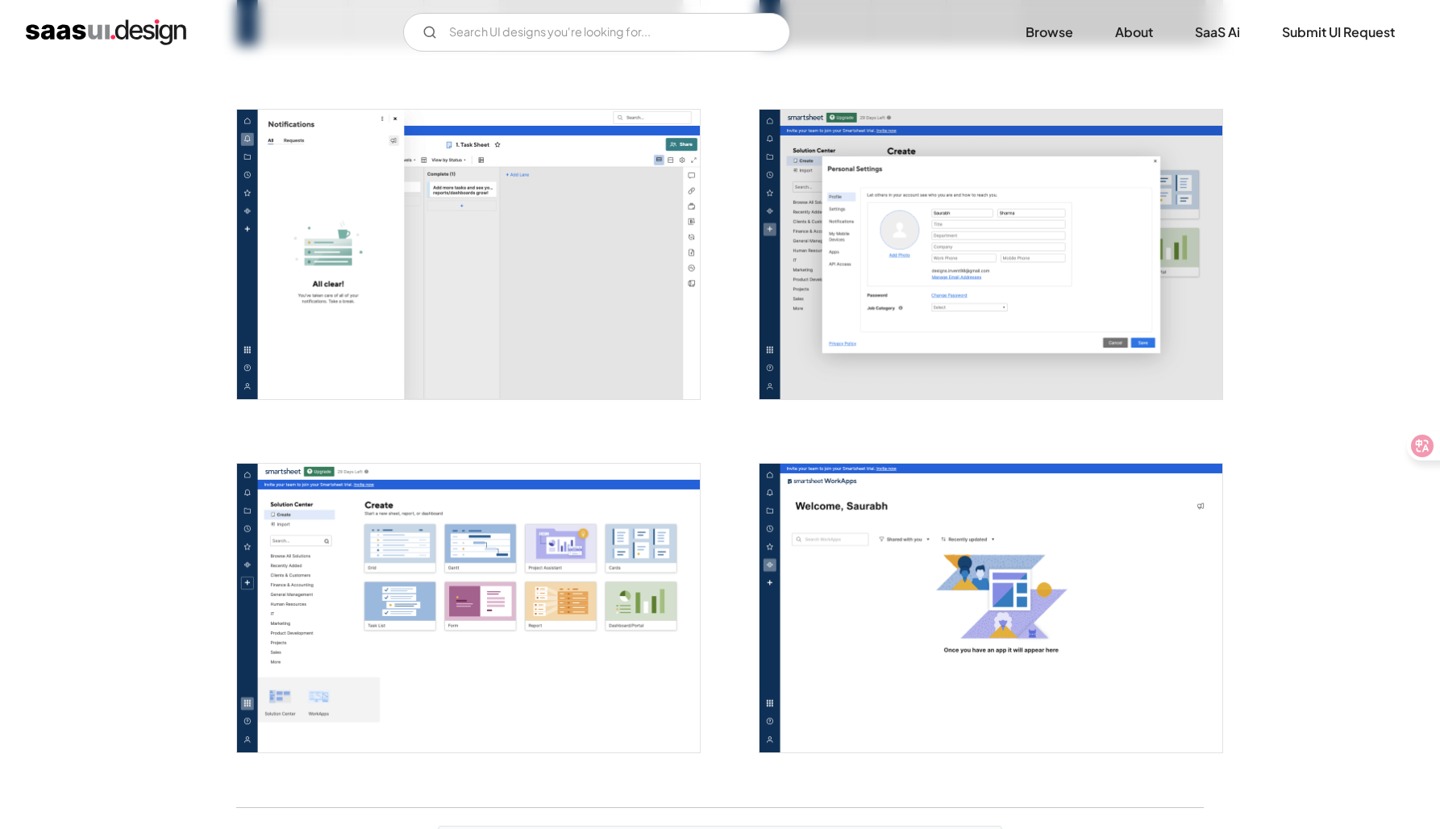
click at [953, 306] on img "open lightbox" at bounding box center [991, 255] width 463 height 290
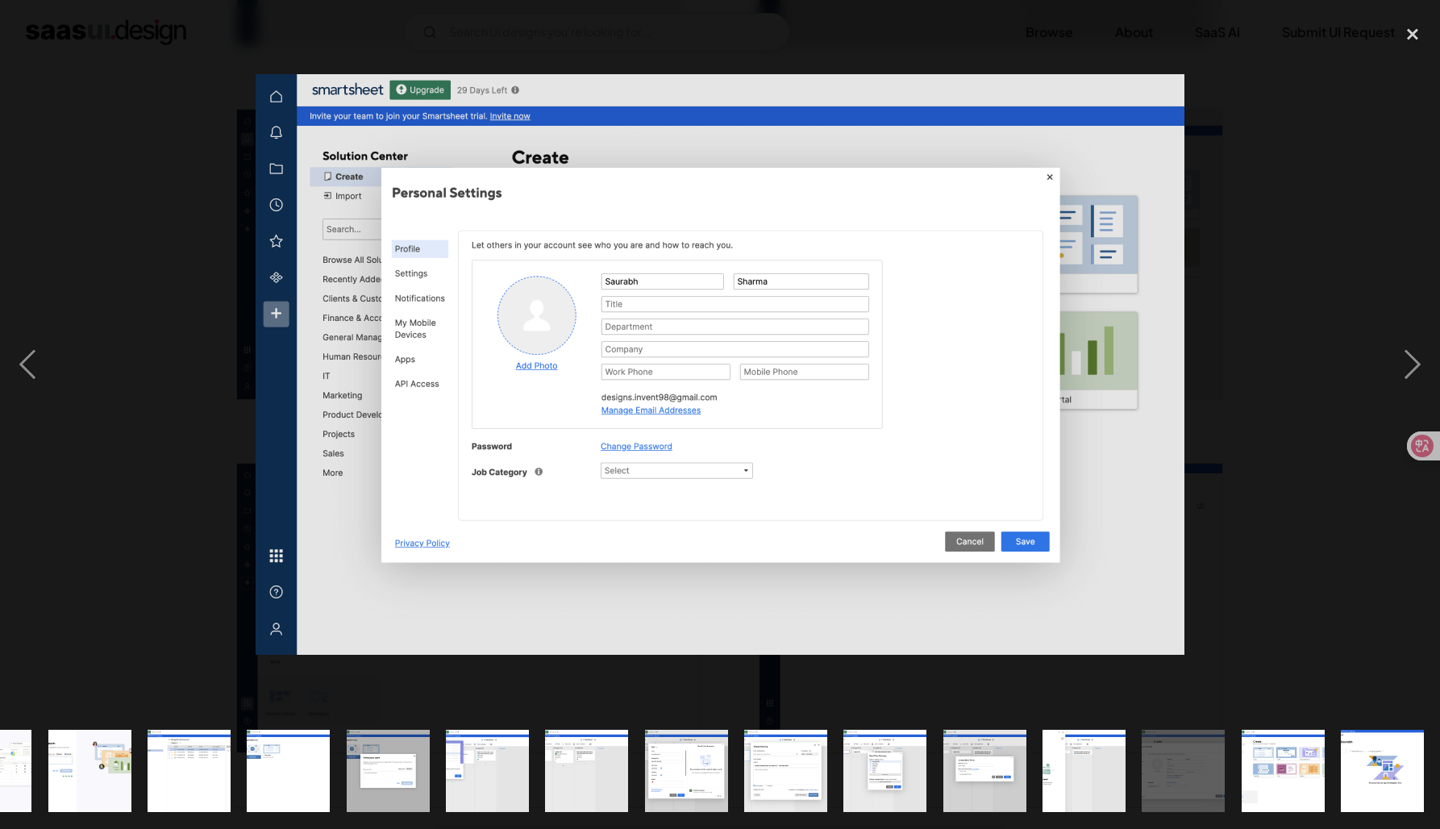
scroll to position [0, 964]
click at [169, 434] on div at bounding box center [720, 365] width 1440 height 697
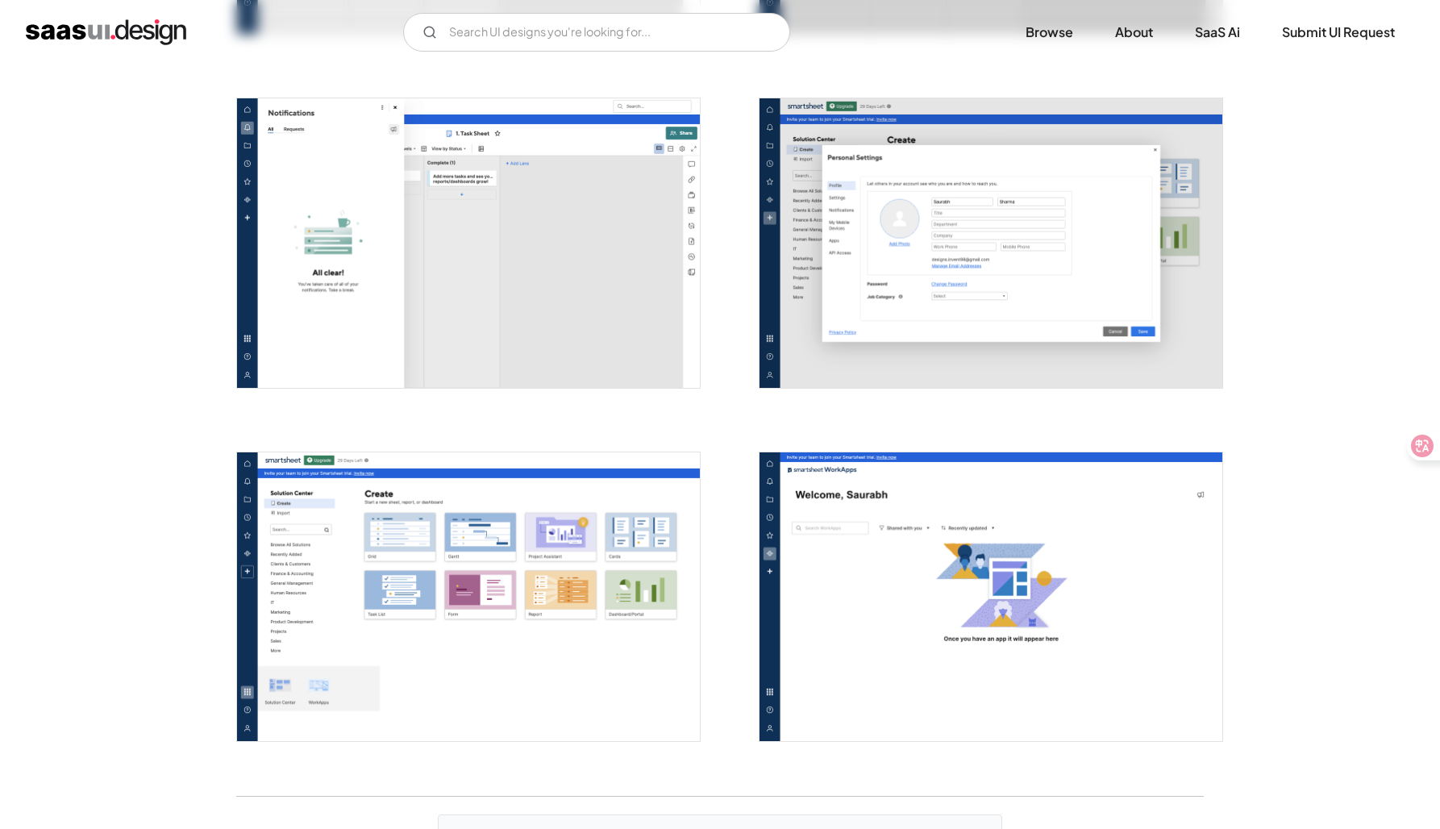
scroll to position [3808, 0]
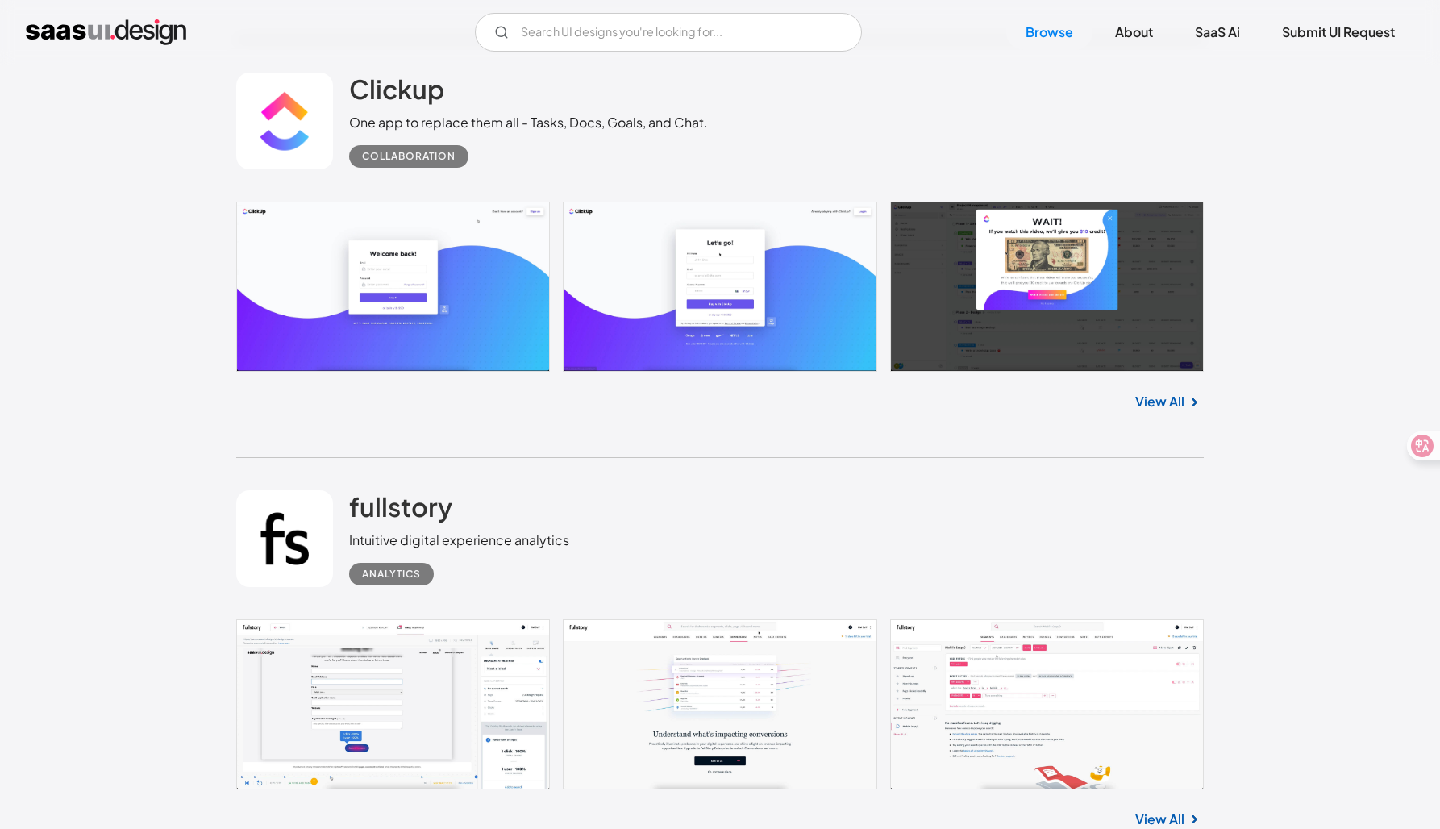
scroll to position [9502, 0]
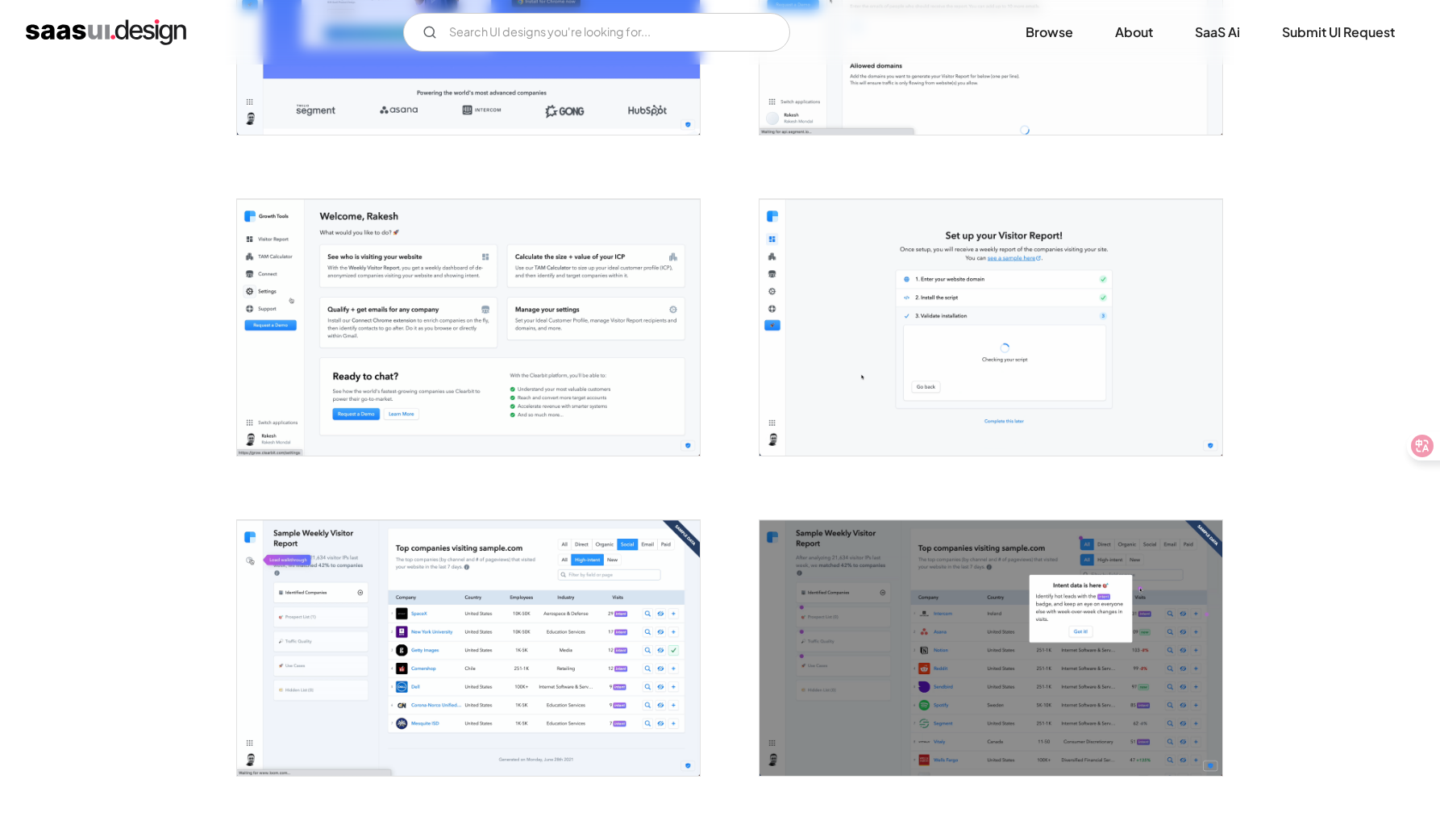
scroll to position [2423, 0]
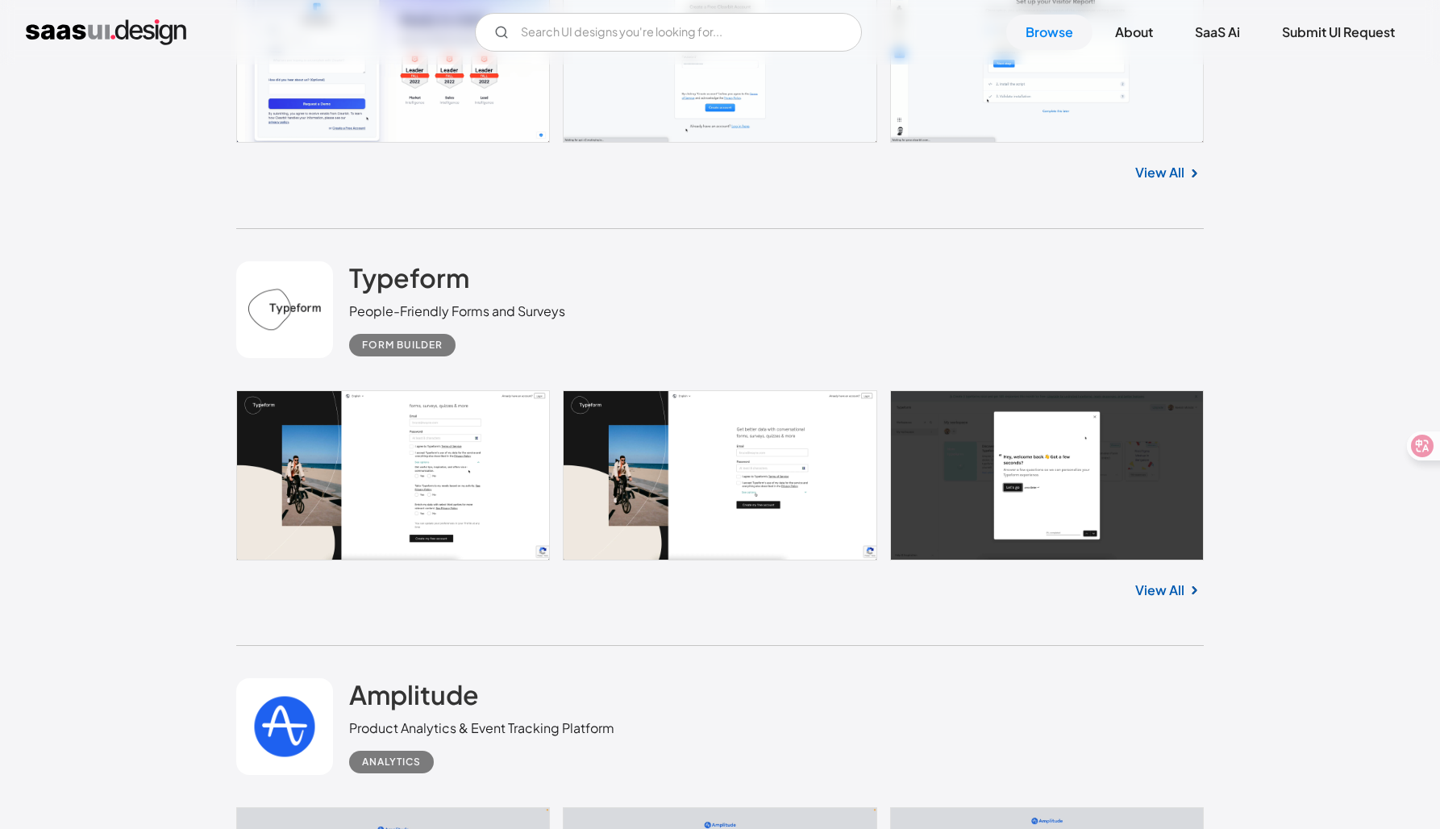
scroll to position [11822, 0]
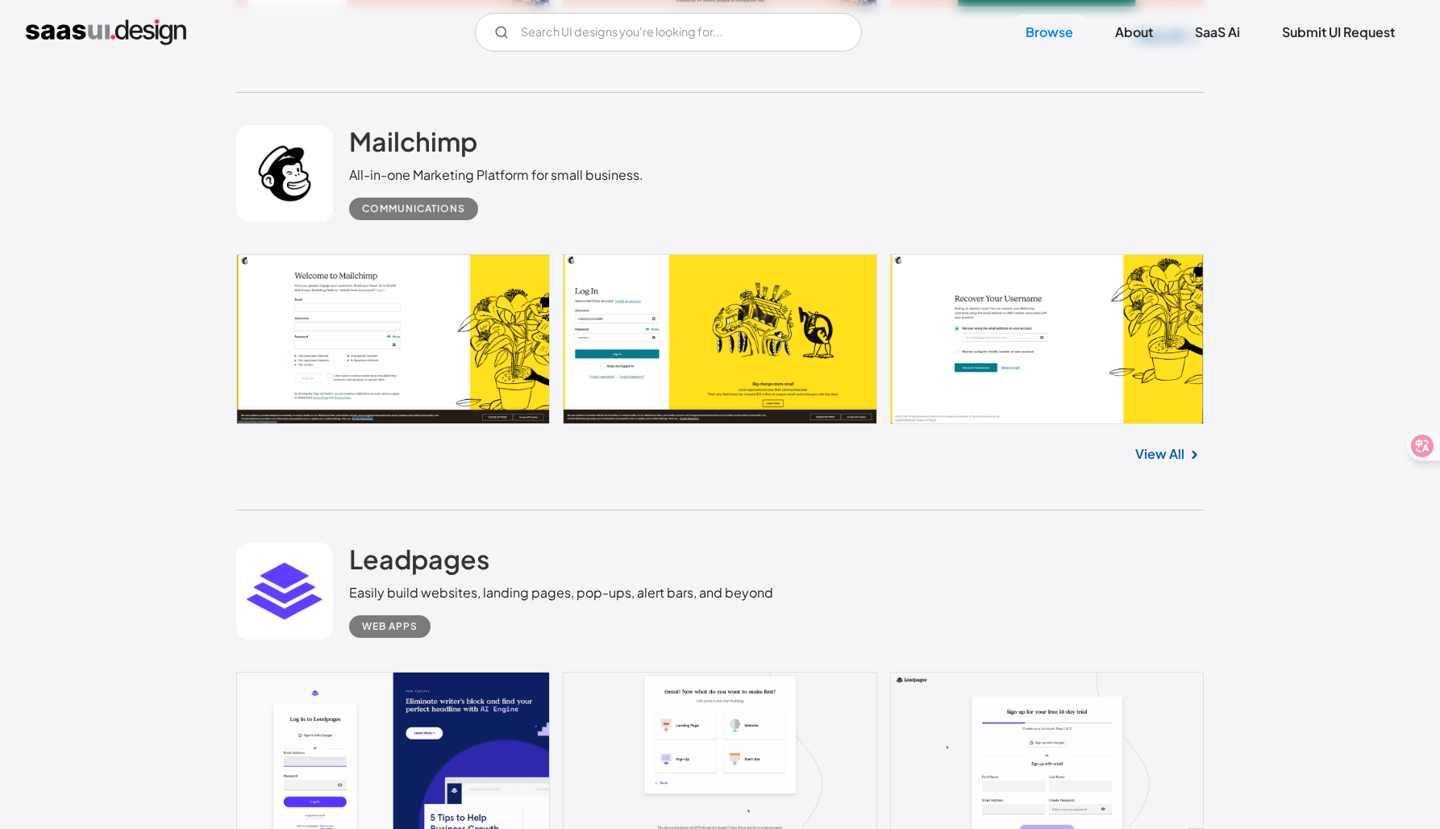
scroll to position [12839, 0]
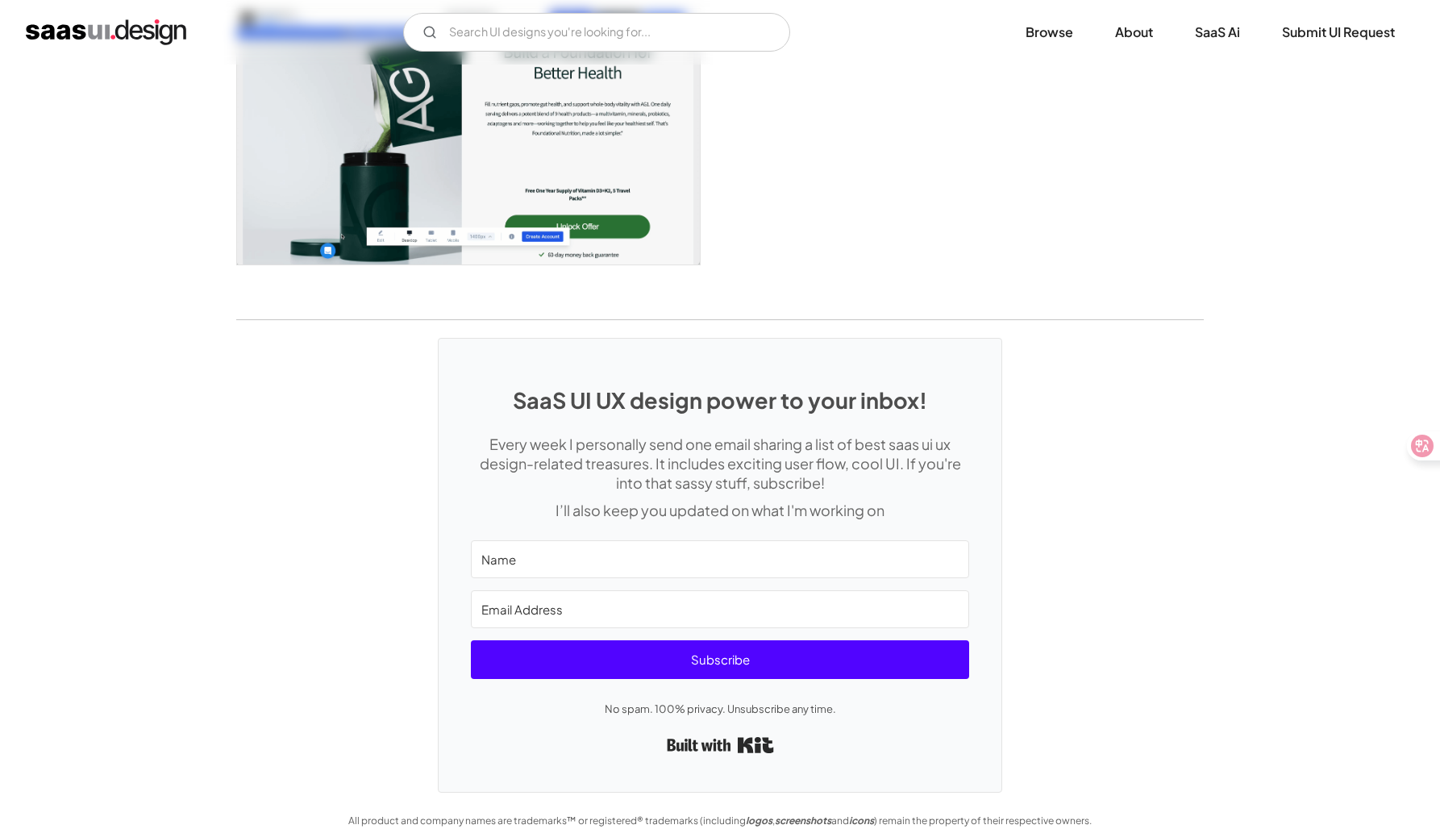
scroll to position [2945, 0]
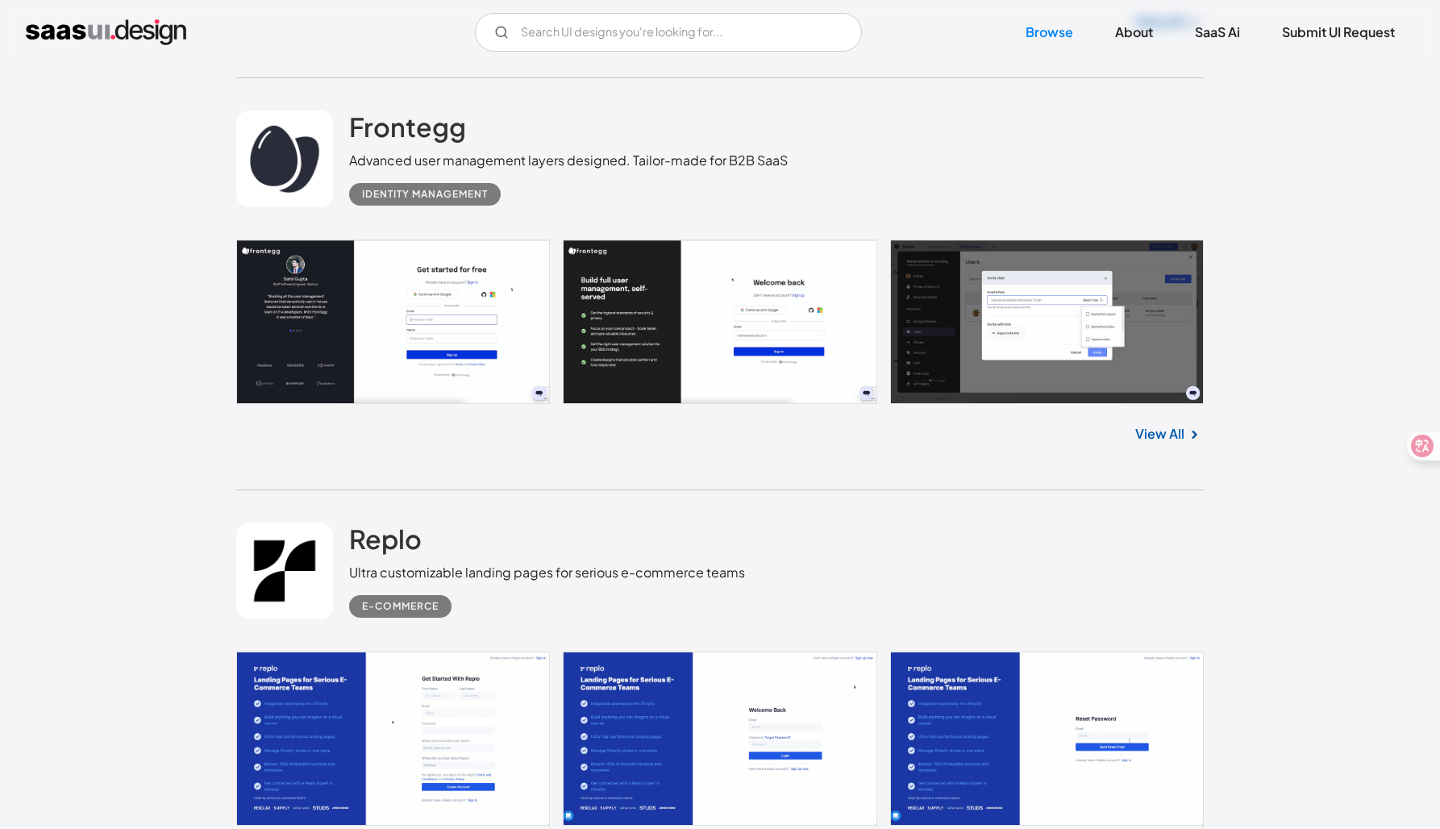
scroll to position [13685, 0]
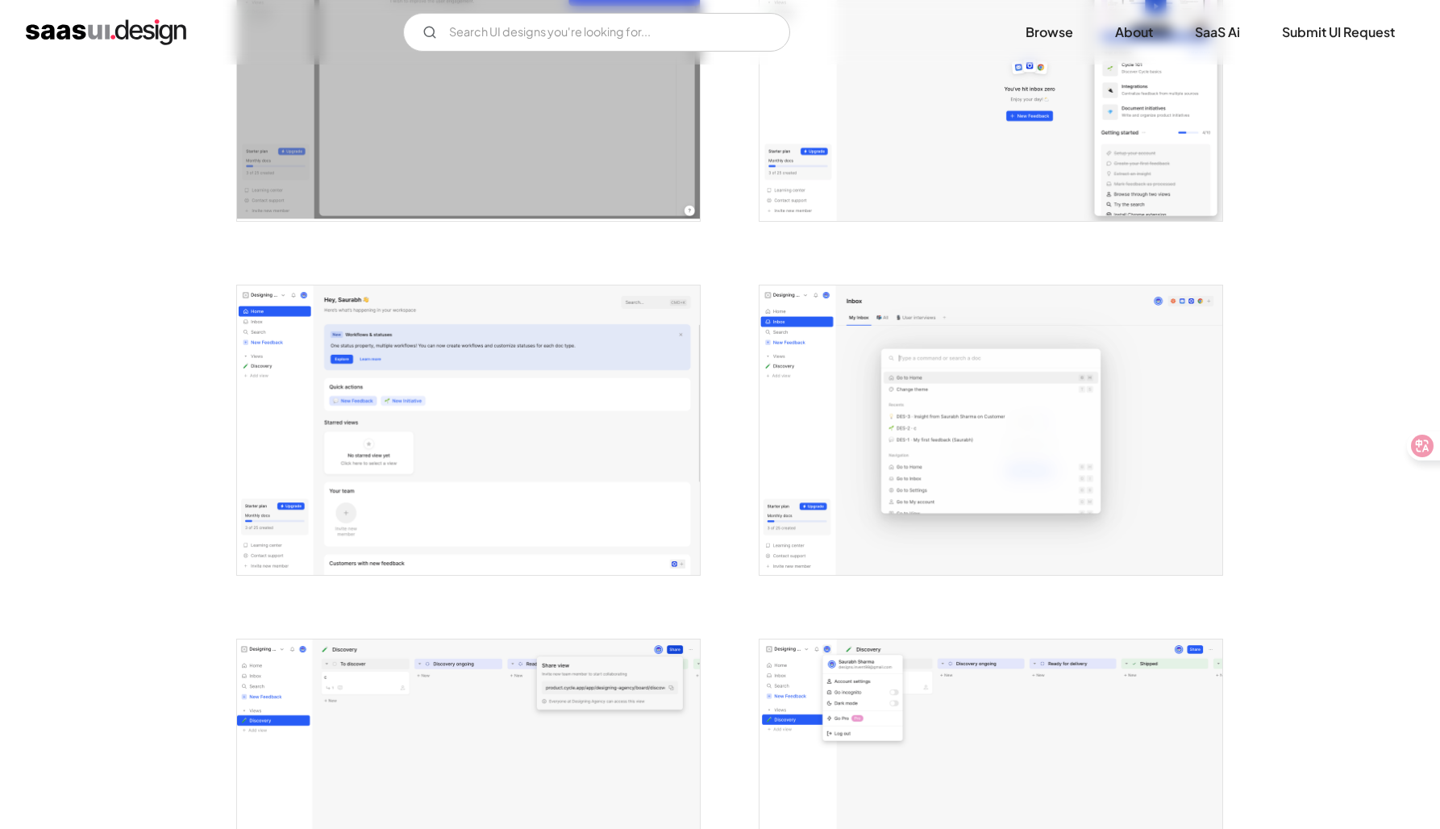
scroll to position [2923, 0]
click at [466, 435] on img "open lightbox" at bounding box center [468, 430] width 463 height 290
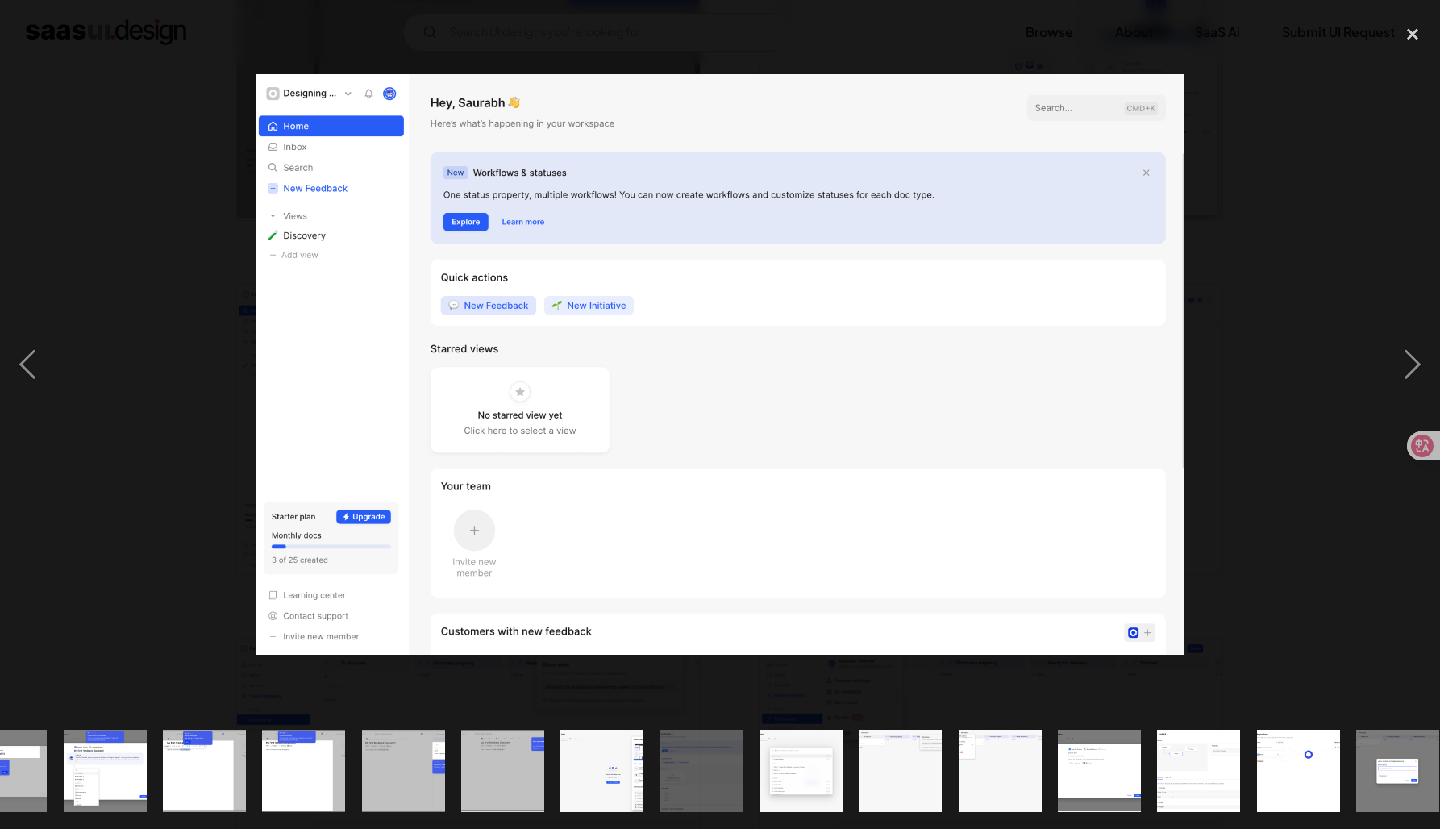
scroll to position [0, 964]
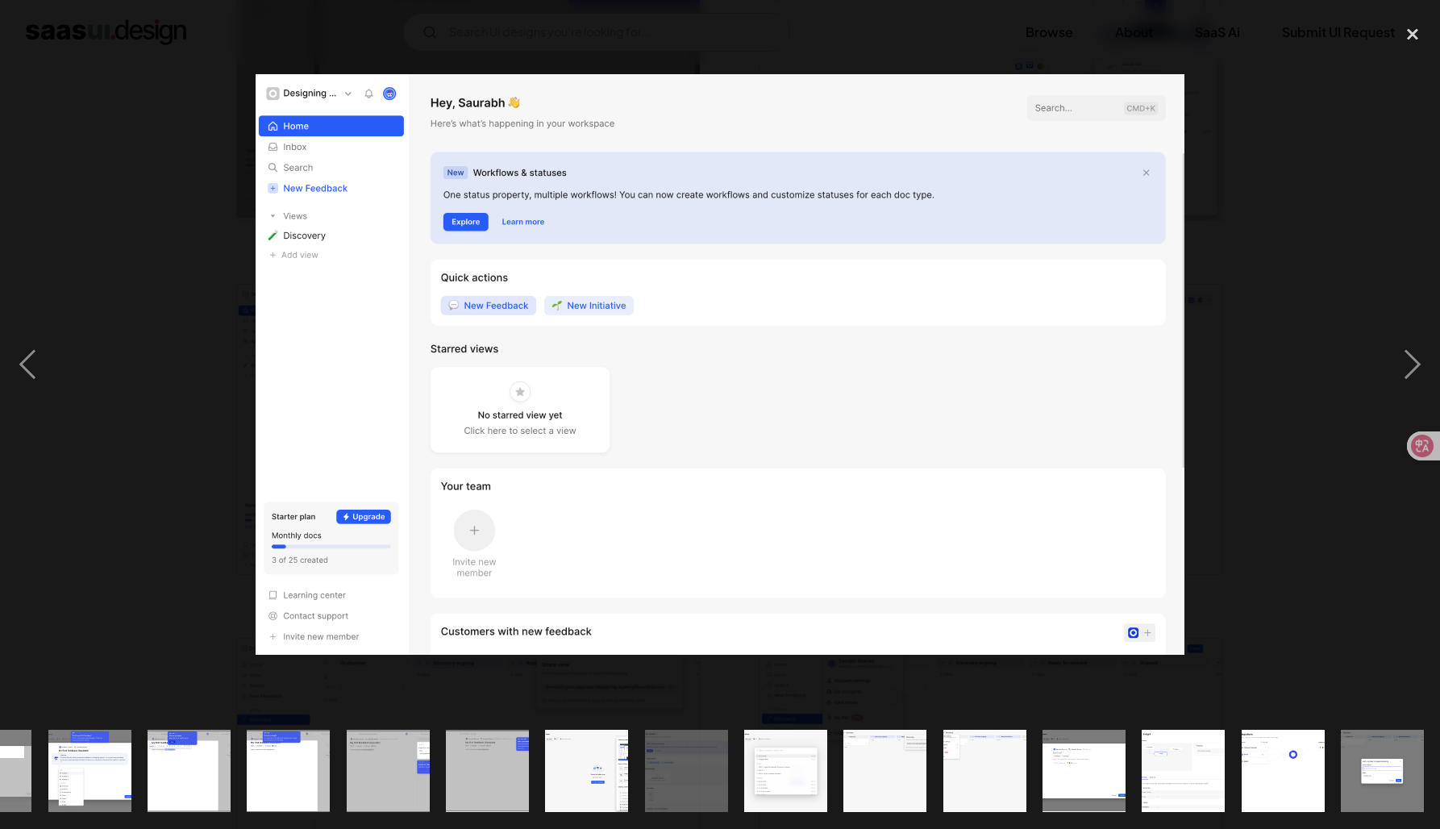
click at [181, 391] on div at bounding box center [720, 365] width 1440 height 697
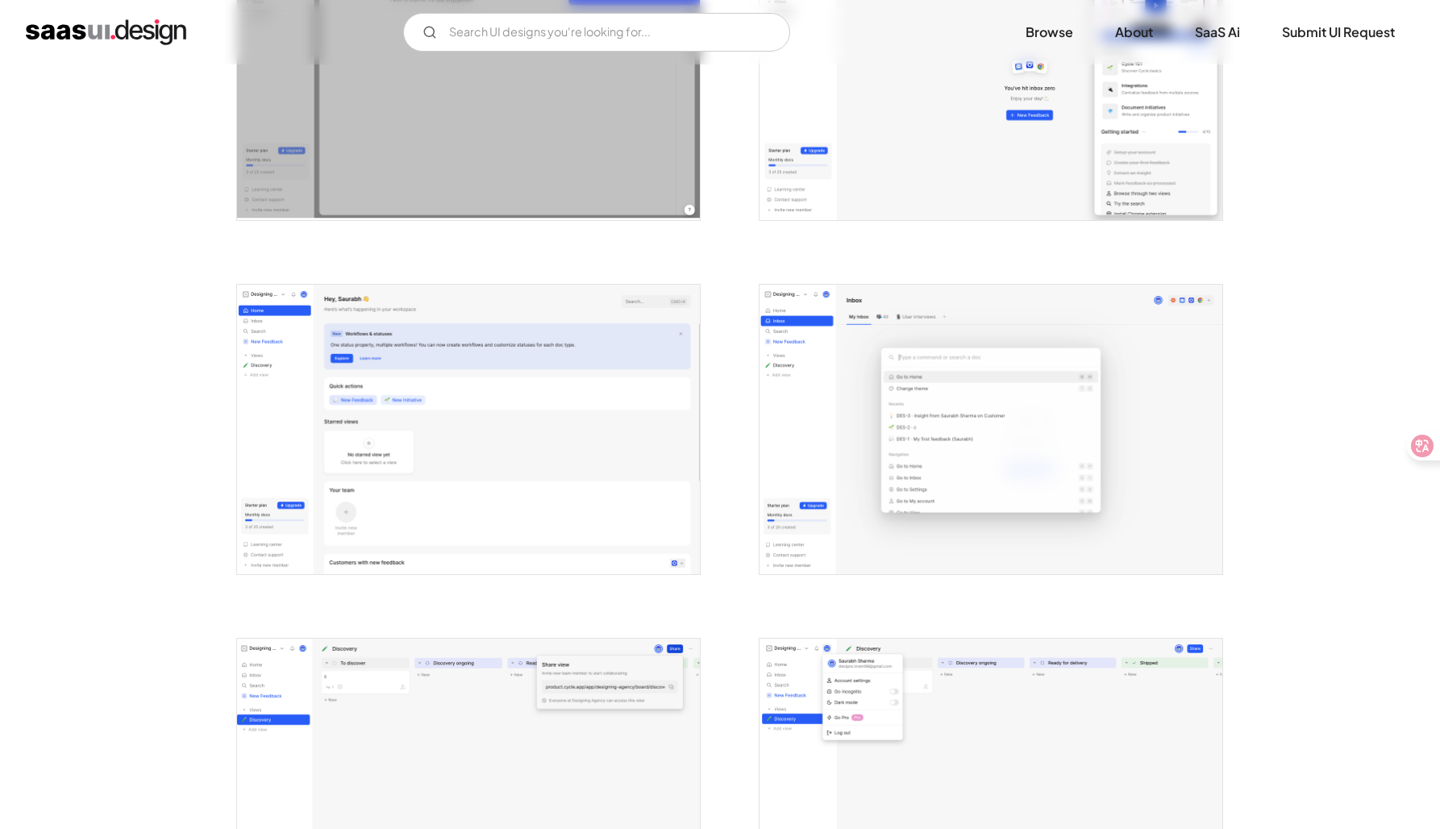
scroll to position [0, 0]
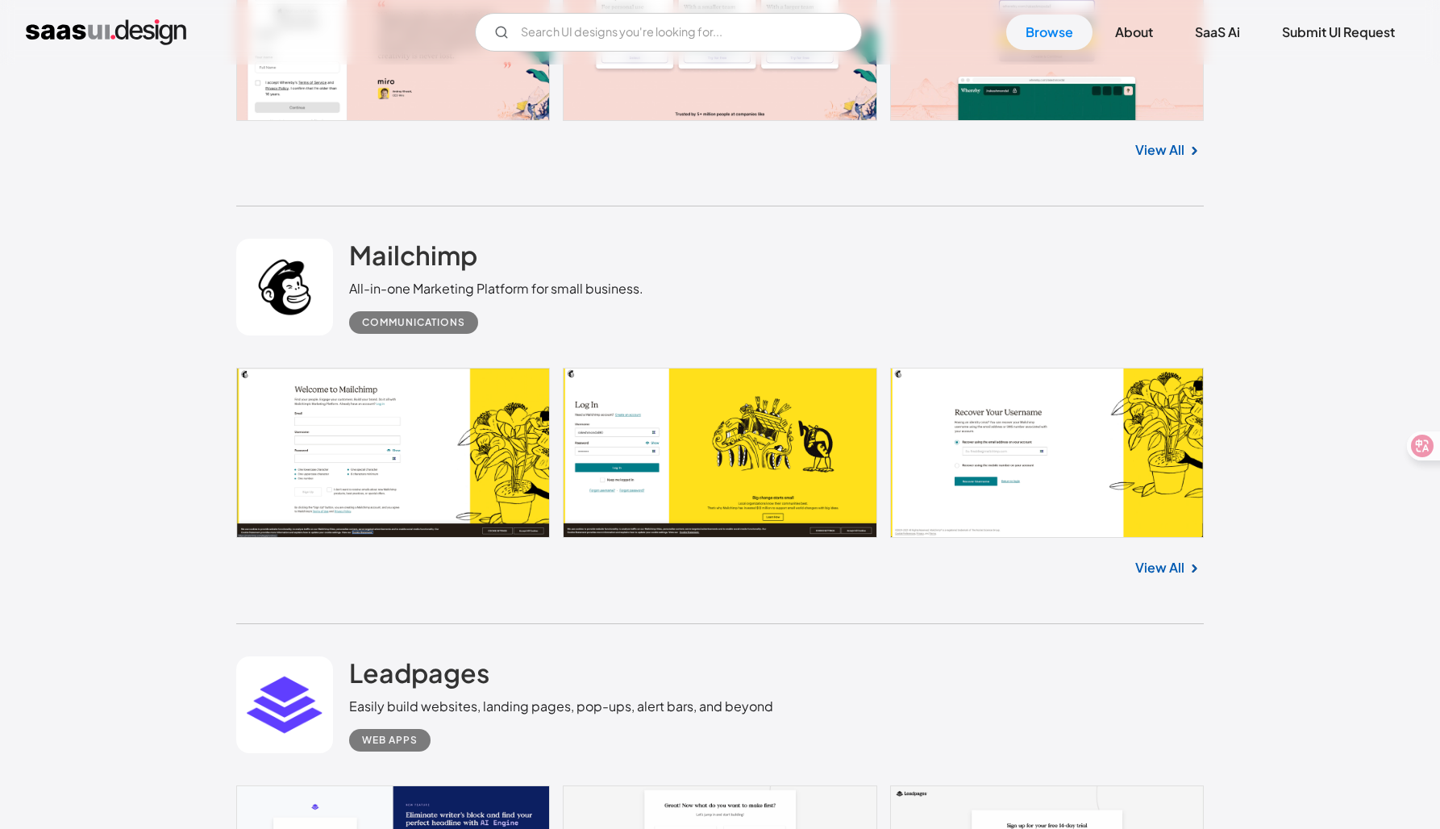
scroll to position [12726, 0]
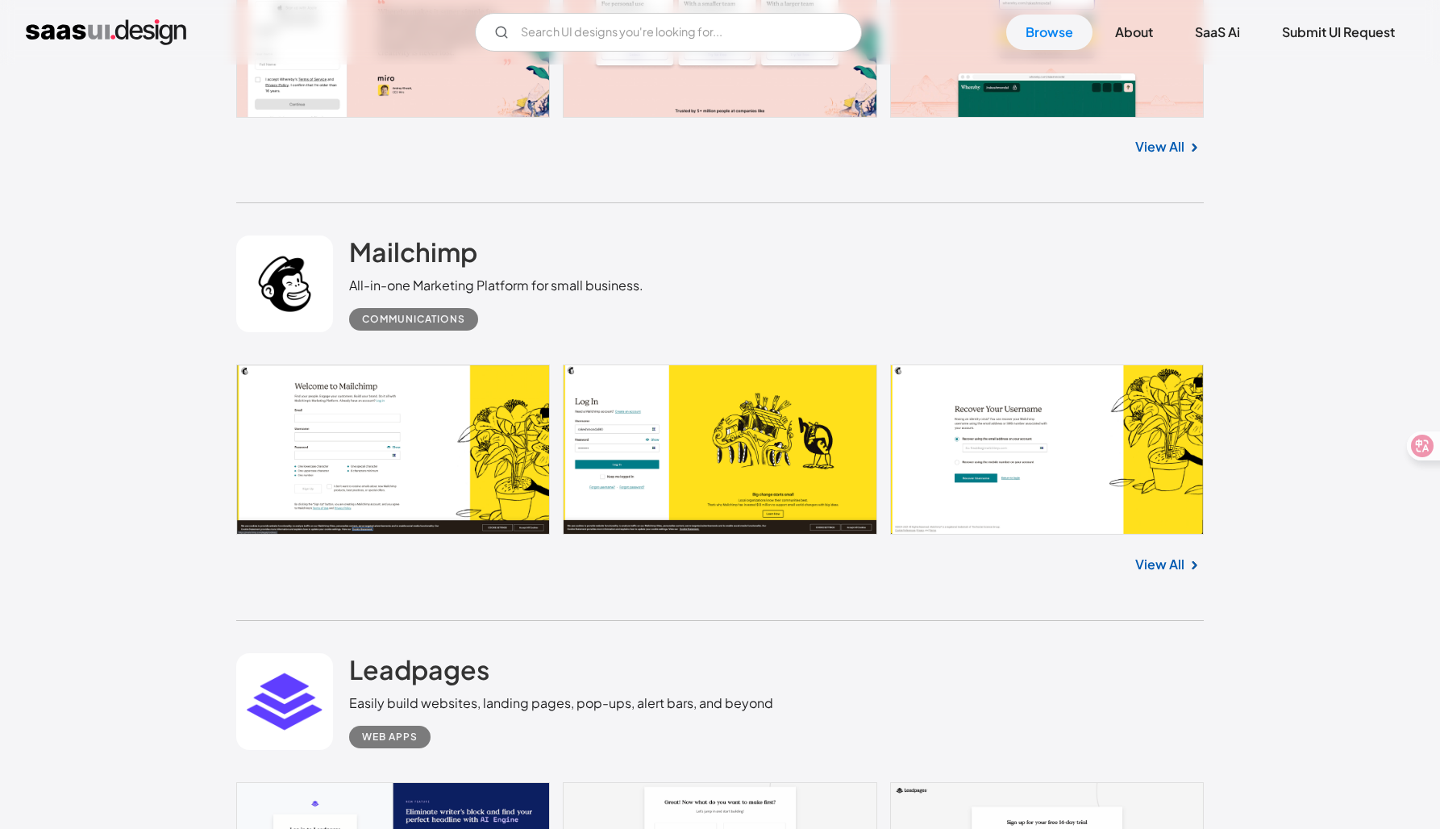
drag, startPoint x: 383, startPoint y: 421, endPoint x: 383, endPoint y: 381, distance: 39.5
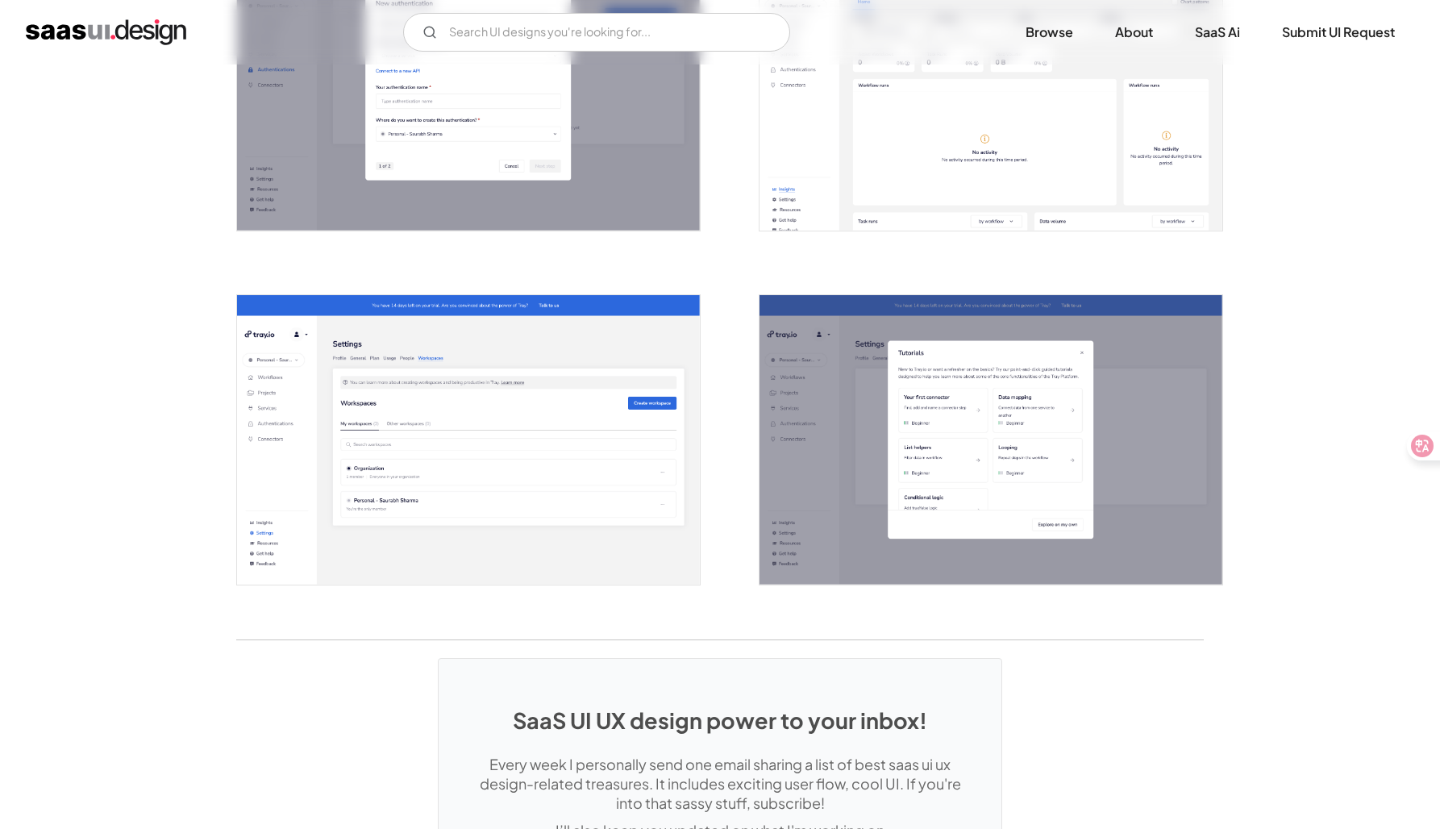
scroll to position [3278, 0]
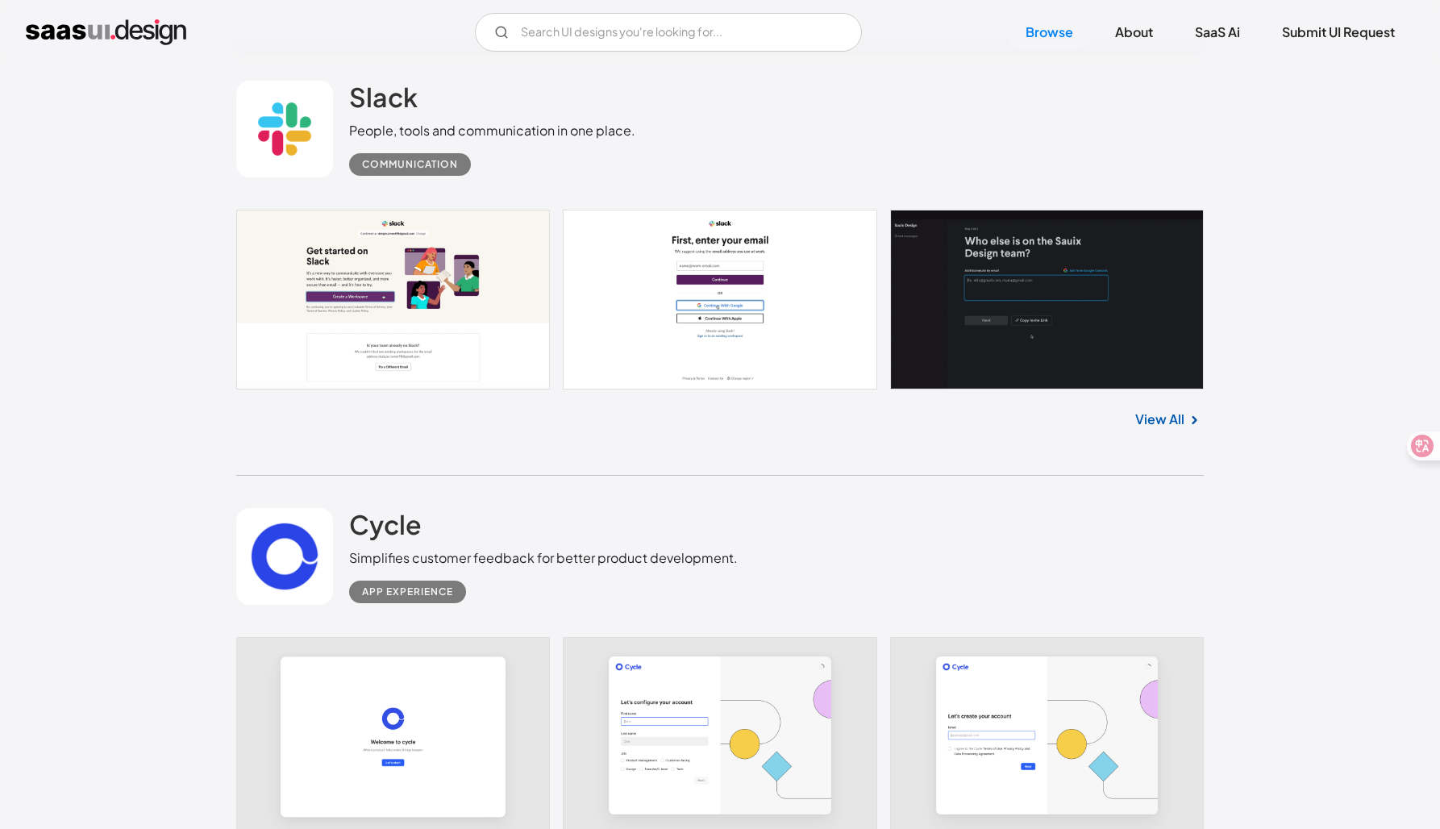
scroll to position [14509, 0]
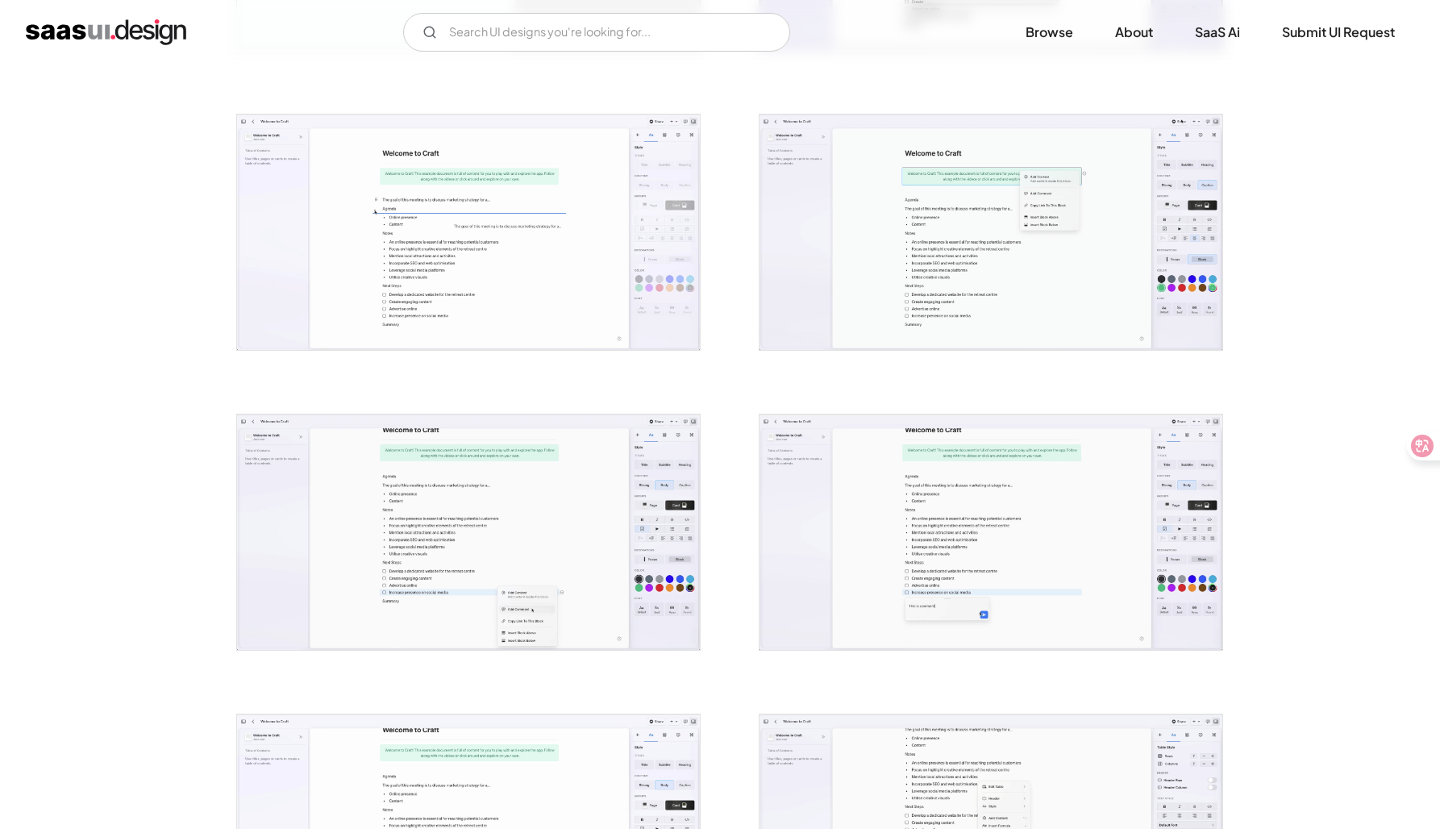
scroll to position [1168, 0]
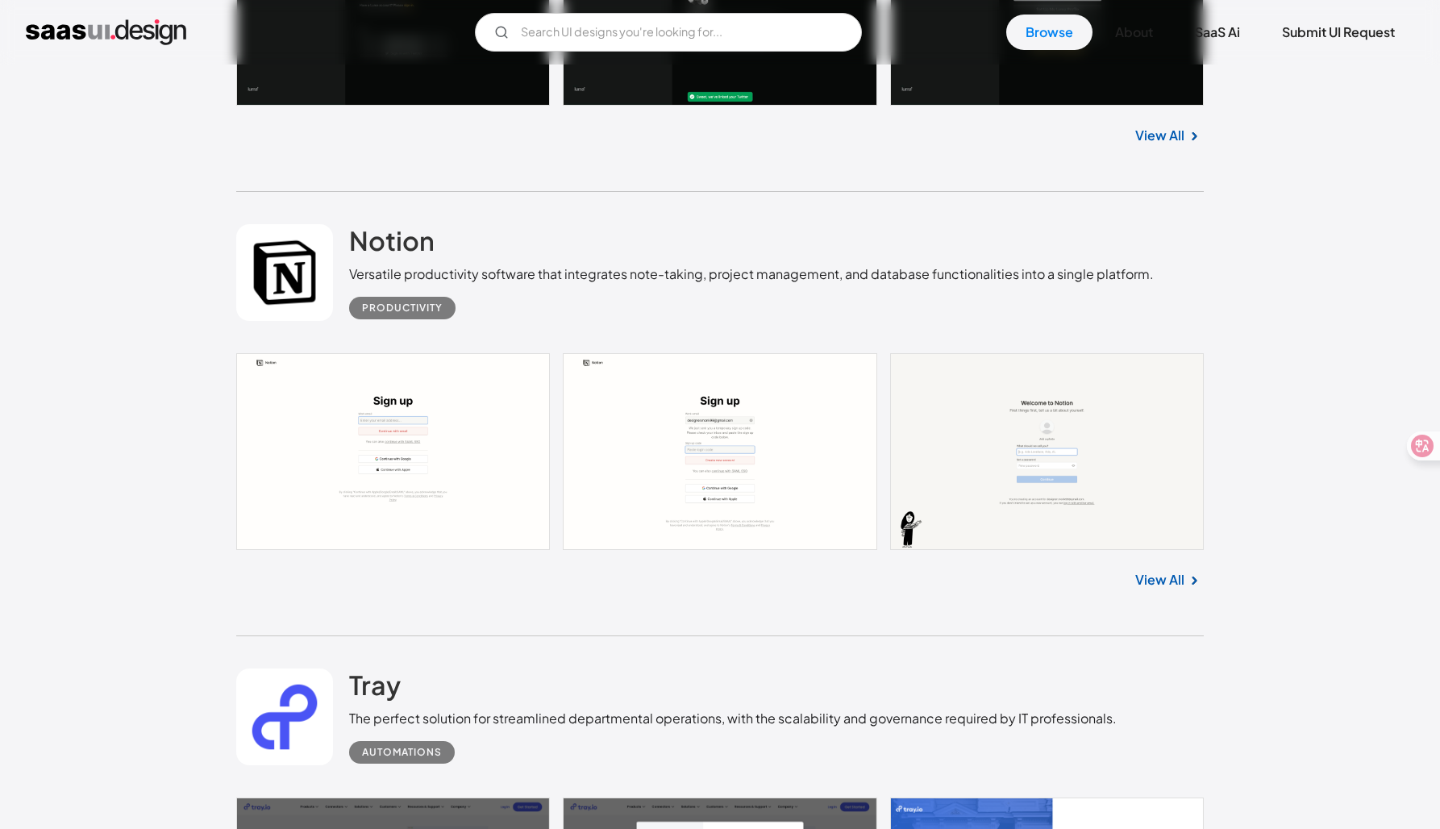
scroll to position [16130, 0]
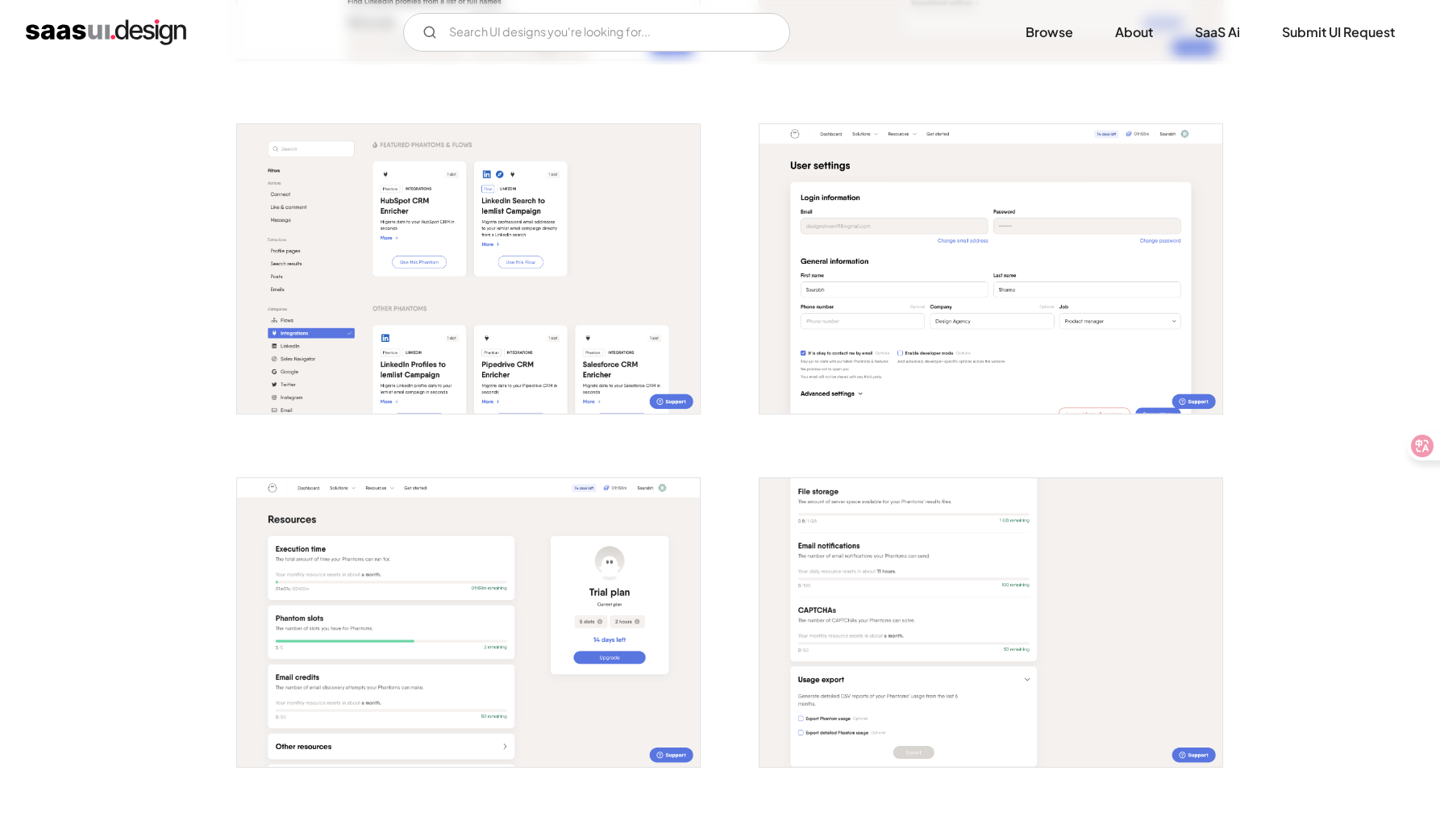
scroll to position [2403, 0]
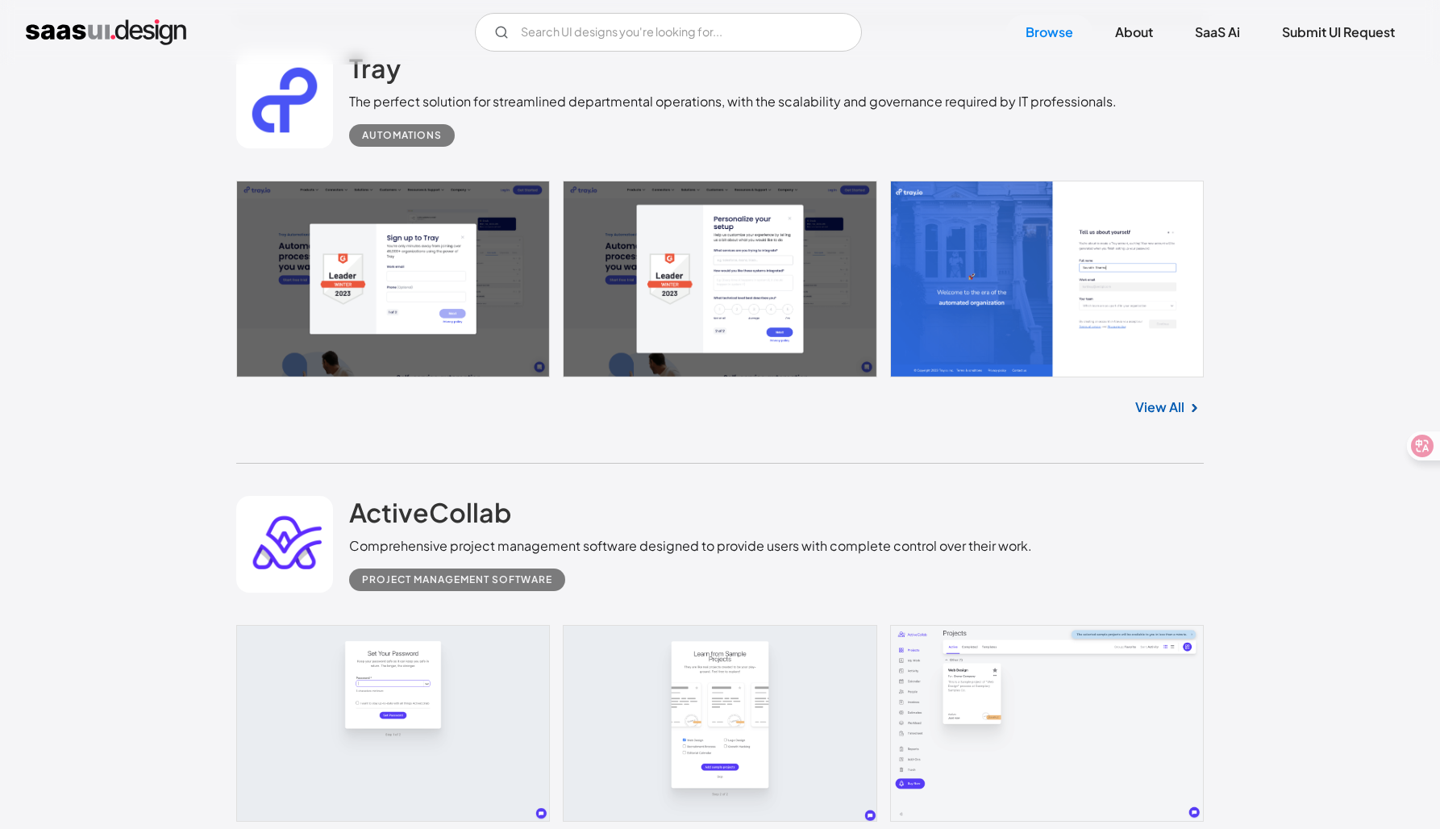
scroll to position [16673, 0]
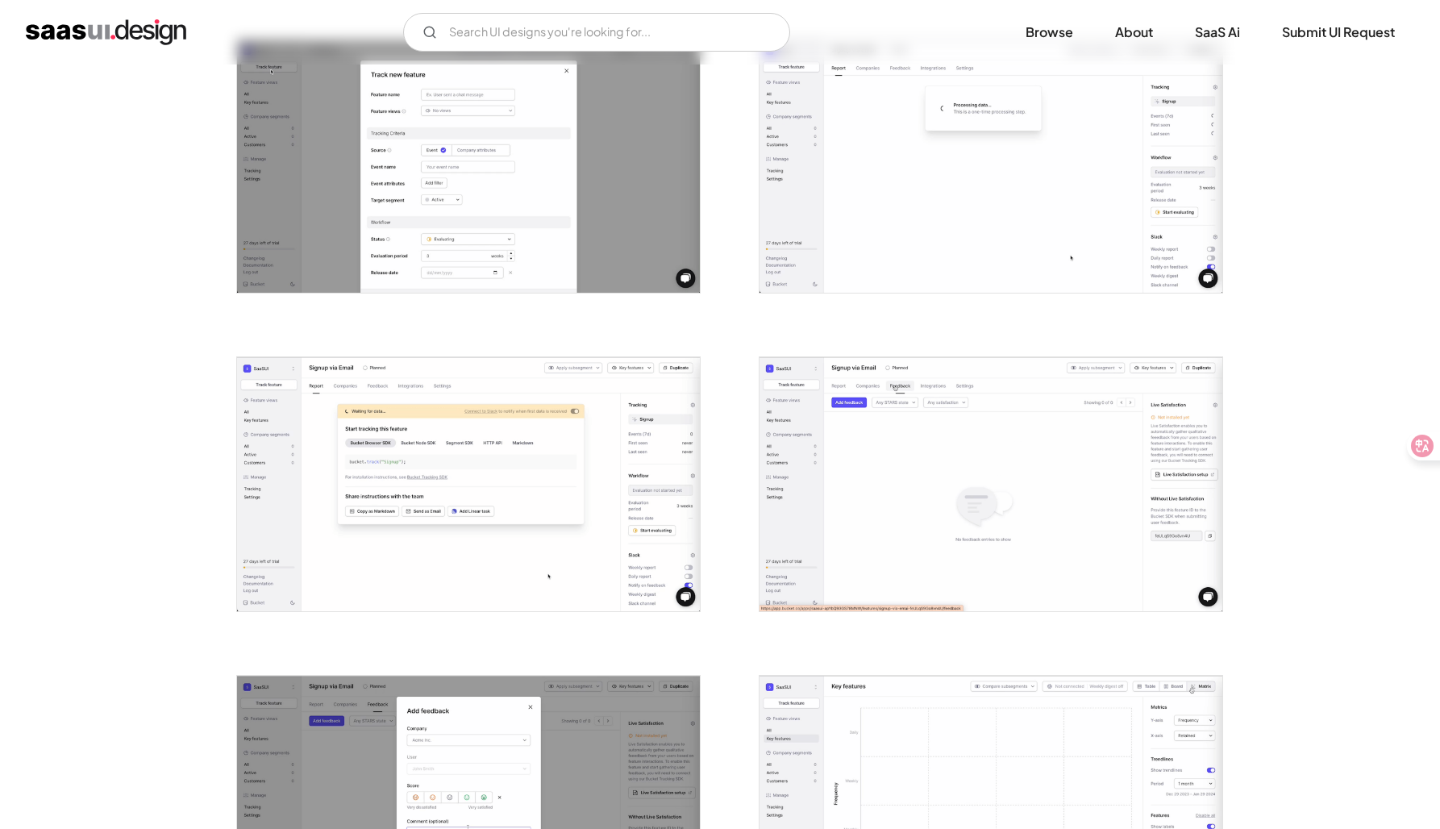
scroll to position [976, 0]
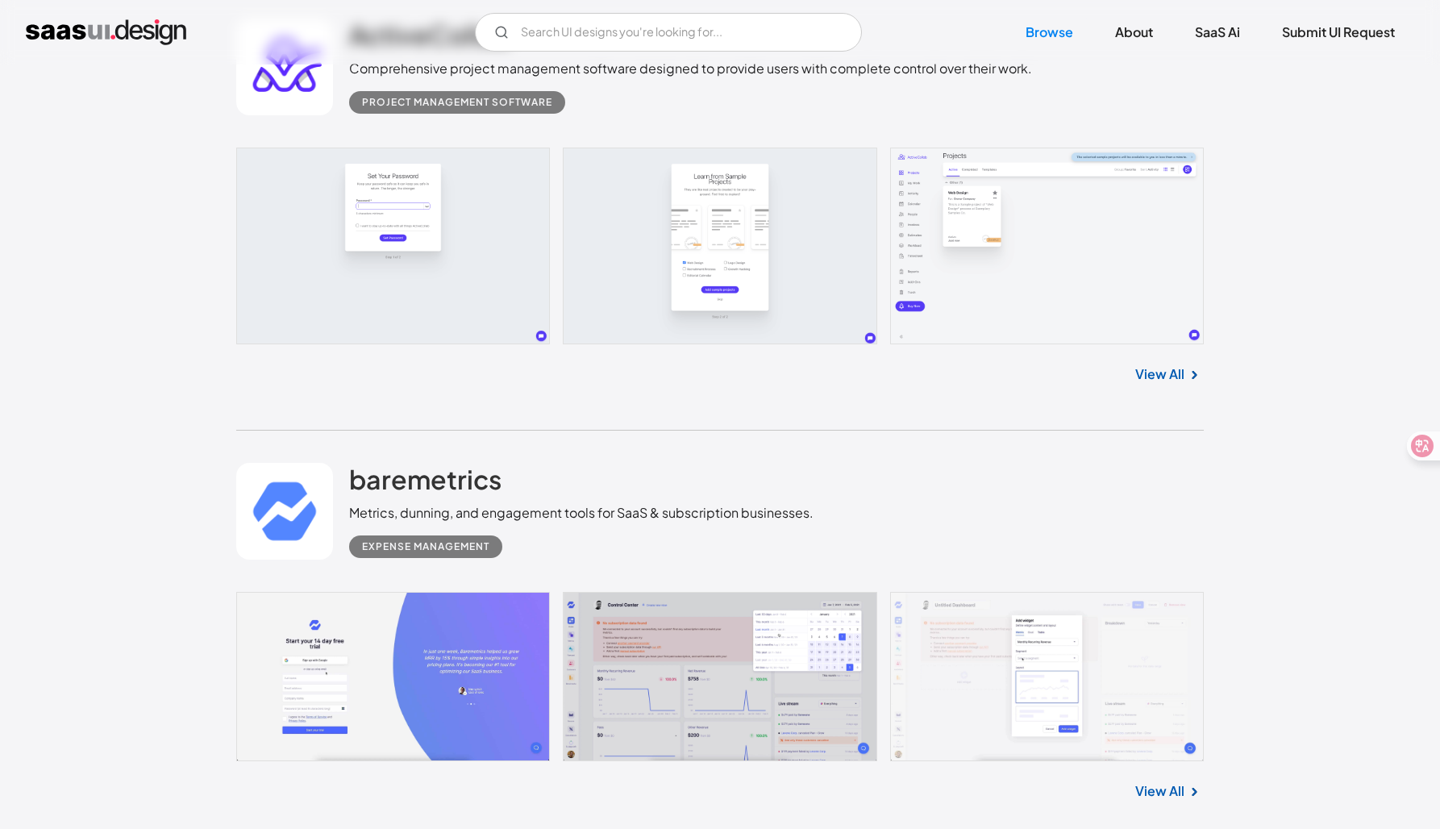
scroll to position [17225, 0]
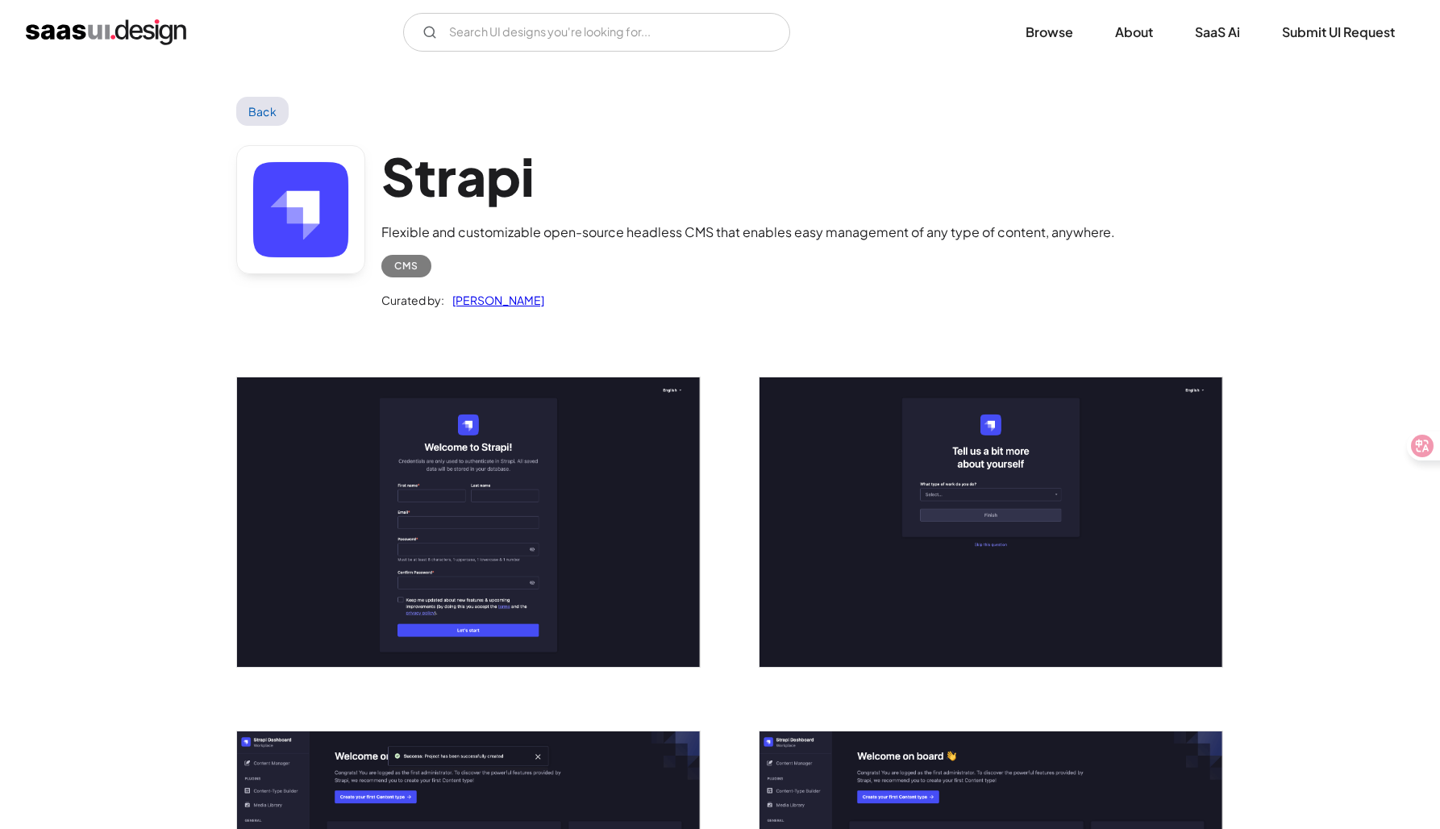
click at [407, 264] on div "CMS" at bounding box center [406, 265] width 24 height 19
click at [335, 219] on link at bounding box center [300, 209] width 129 height 129
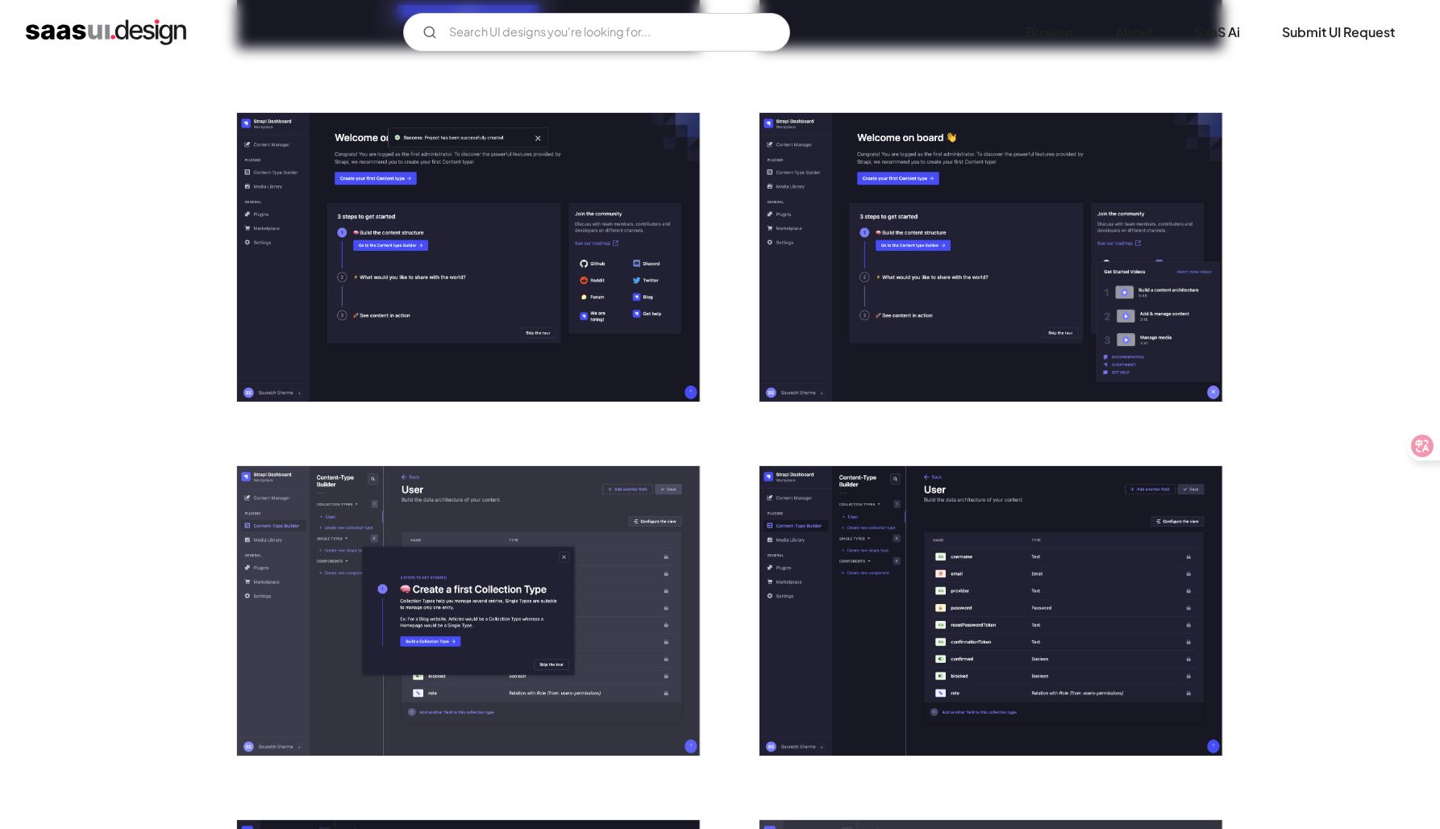
scroll to position [625, 0]
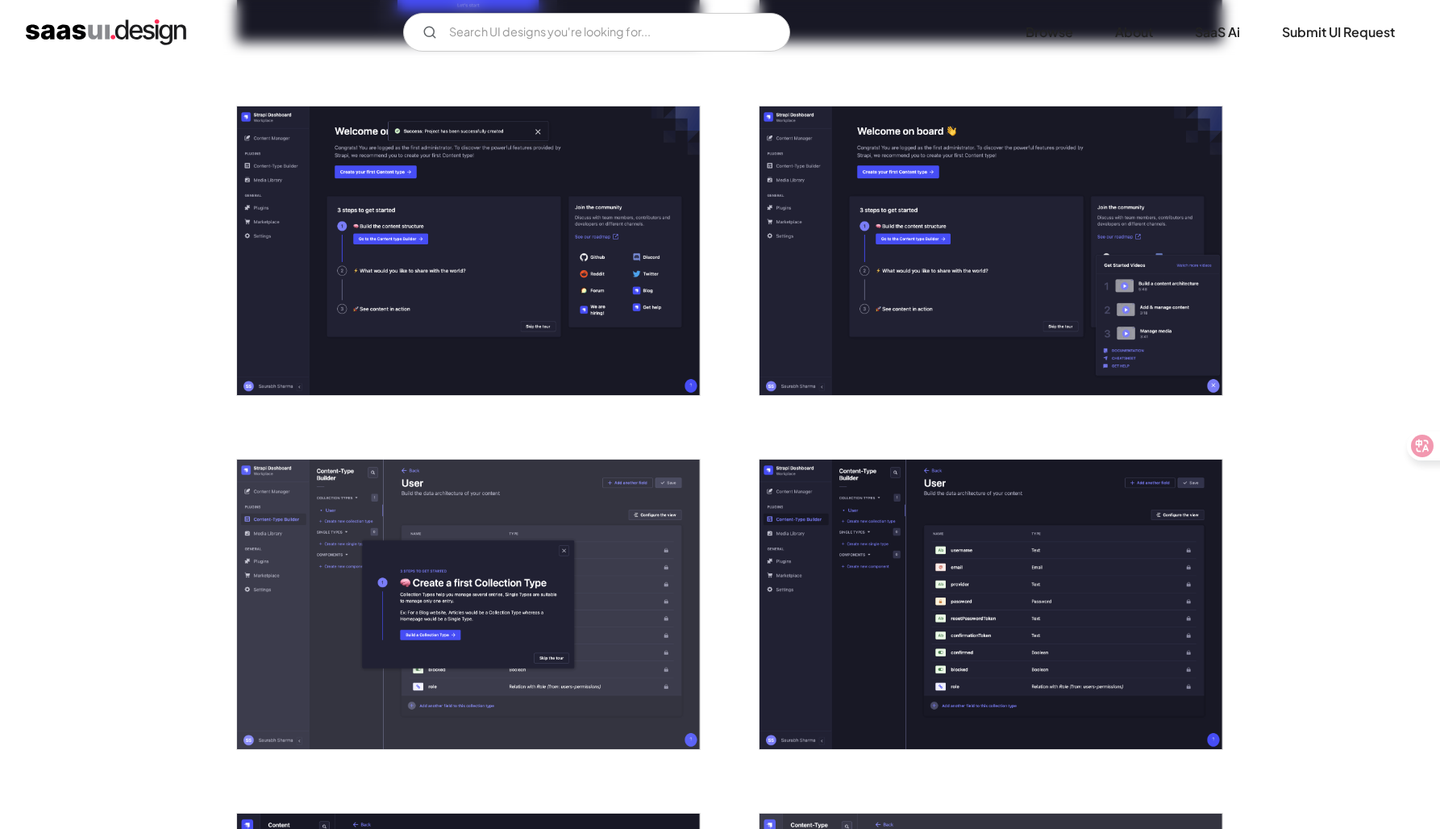
click at [754, 300] on div at bounding box center [982, 242] width 484 height 354
click at [776, 294] on img "open lightbox" at bounding box center [991, 251] width 463 height 290
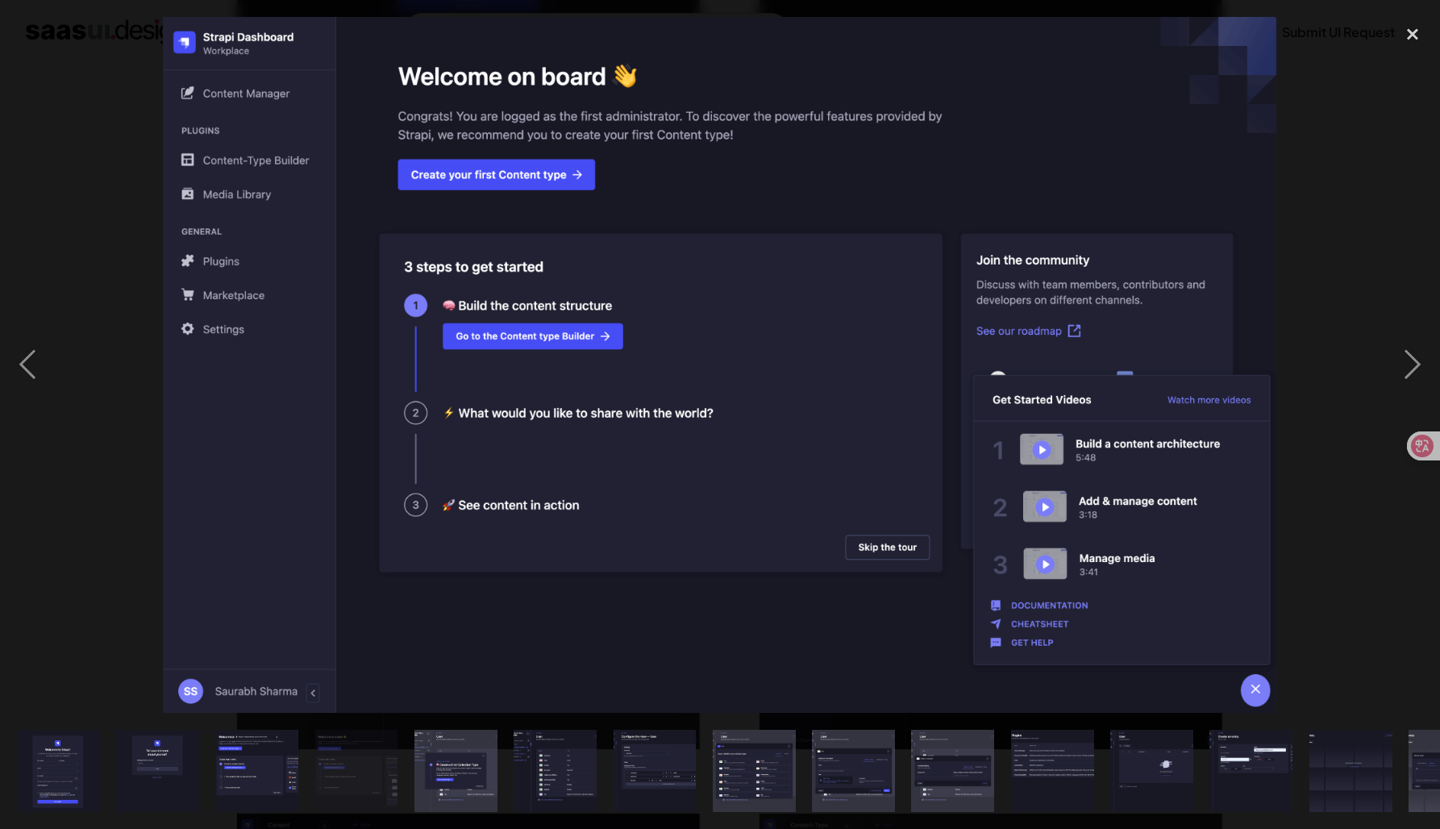
click at [97, 316] on div at bounding box center [720, 365] width 1440 height 697
